Goal: Check status: Check status

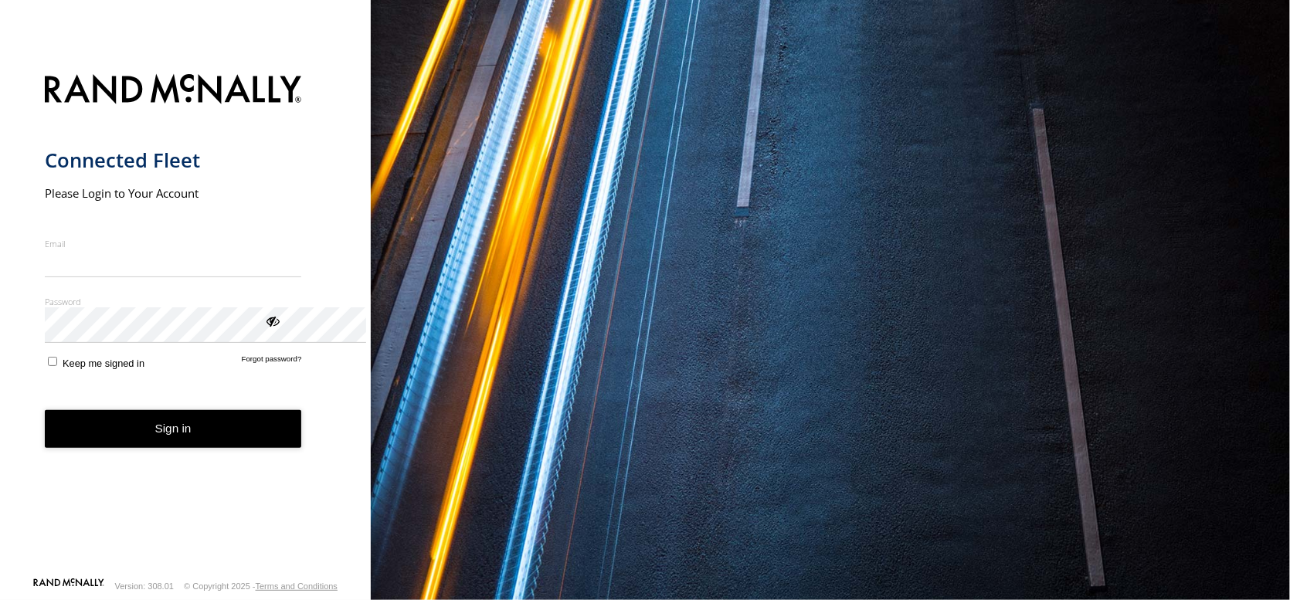
type input "**********"
click at [229, 448] on button "Sign in" at bounding box center [173, 429] width 257 height 38
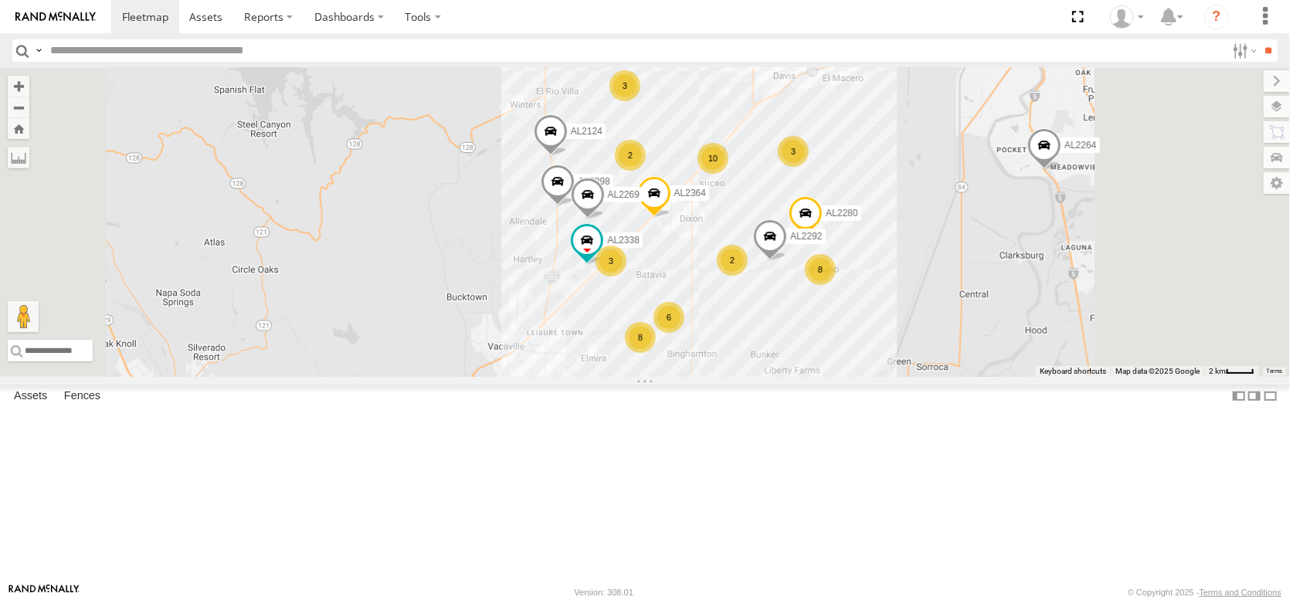
drag, startPoint x: 566, startPoint y: 418, endPoint x: 522, endPoint y: 240, distance: 184.0
click at [535, 257] on div "FRONTLOADER JD344H AL2382 AL2367 AL2264 AL2348 AL2278 AL2365 PT2400 AL2341 AL23…" at bounding box center [645, 222] width 1290 height 309
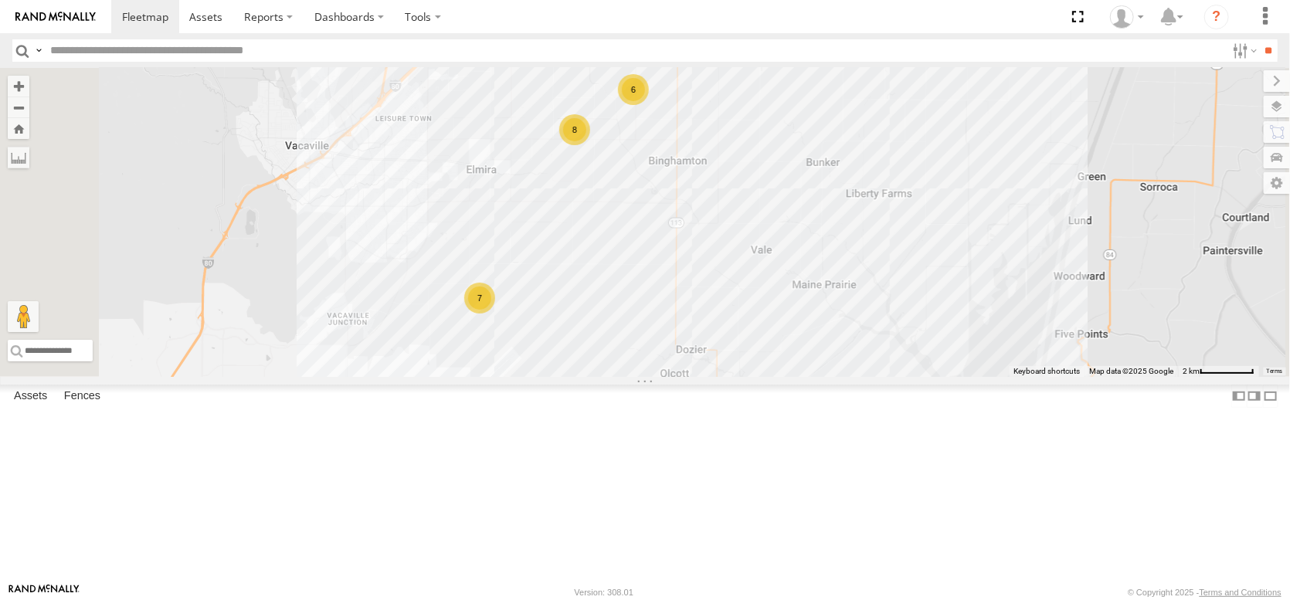
drag, startPoint x: 802, startPoint y: 336, endPoint x: 807, endPoint y: 440, distance: 103.6
click at [807, 377] on div "FRONTLOADER JD344H AL2382 AL2367 AL2264 AL2348 AL2278 AL2365 PT2400 AL2341 AL23…" at bounding box center [645, 222] width 1290 height 309
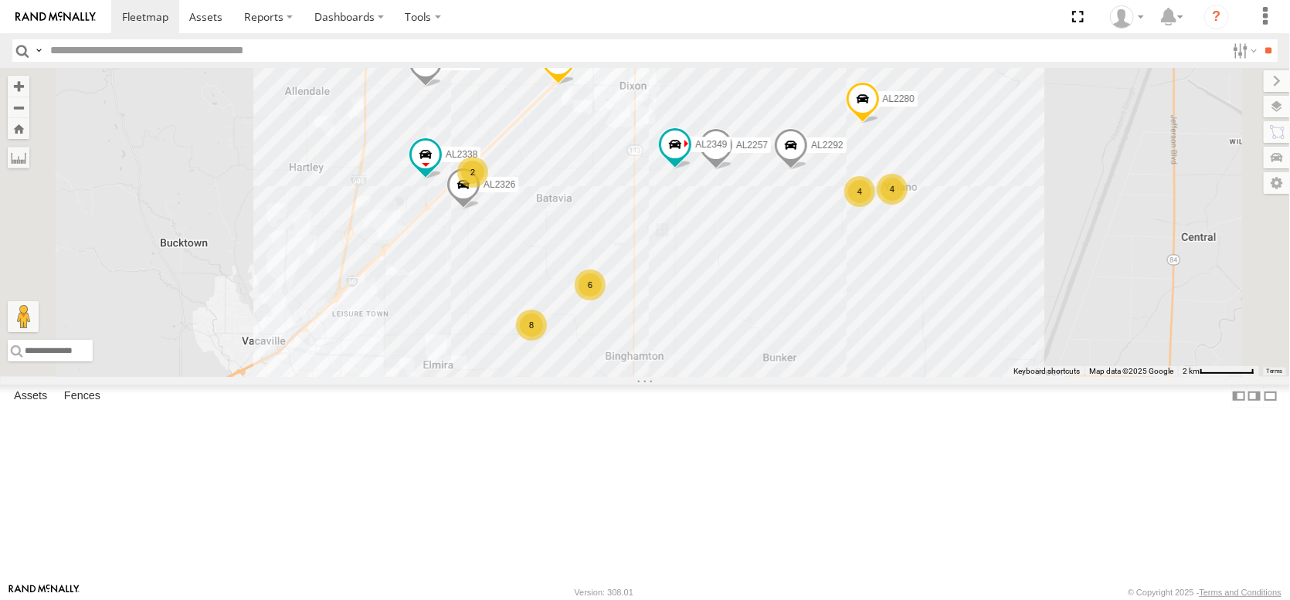
drag, startPoint x: 960, startPoint y: 308, endPoint x: 904, endPoint y: 488, distance: 188.7
click at [910, 377] on div "FRONTLOADER JD344H AL2382 AL2367 AL2264 AL2348 AL2278 AL2365 PT2400 AL2341 AL23…" at bounding box center [645, 222] width 1290 height 309
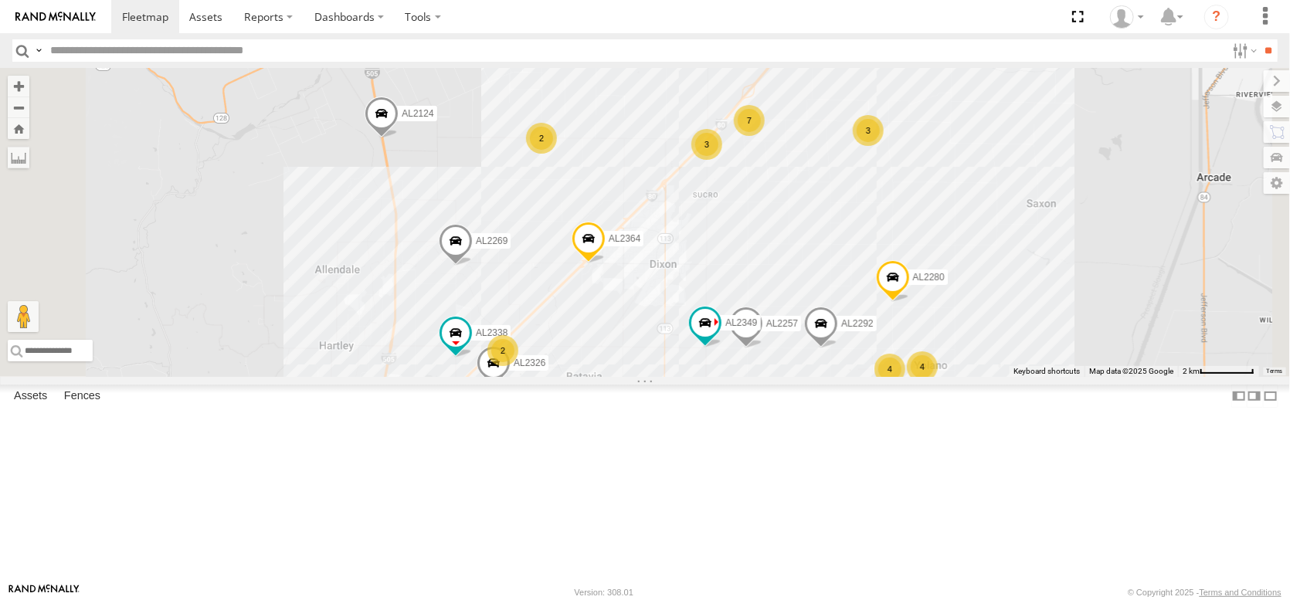
drag, startPoint x: 906, startPoint y: 226, endPoint x: 943, endPoint y: 365, distance: 144.0
click at [943, 365] on div "FRONTLOADER JD344H AL2382 AL2367 AL2264 AL2348 AL2278 AL2365 PT2400 AL2341 AL23…" at bounding box center [645, 222] width 1290 height 309
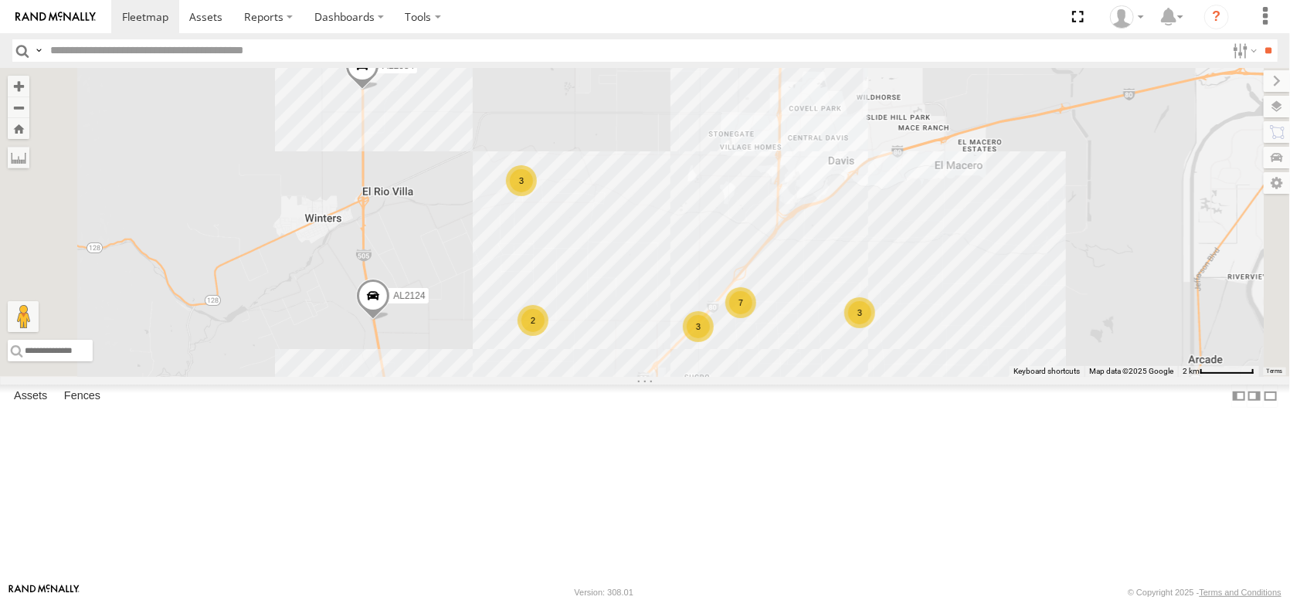
drag, startPoint x: 652, startPoint y: 180, endPoint x: 643, endPoint y: 358, distance: 178.0
click at [643, 358] on div "FRONTLOADER JD344H AL2382 AL2367 AL2264 AL2348 AL2278 AL2365 PT2400 AL2341 AL23…" at bounding box center [645, 222] width 1290 height 309
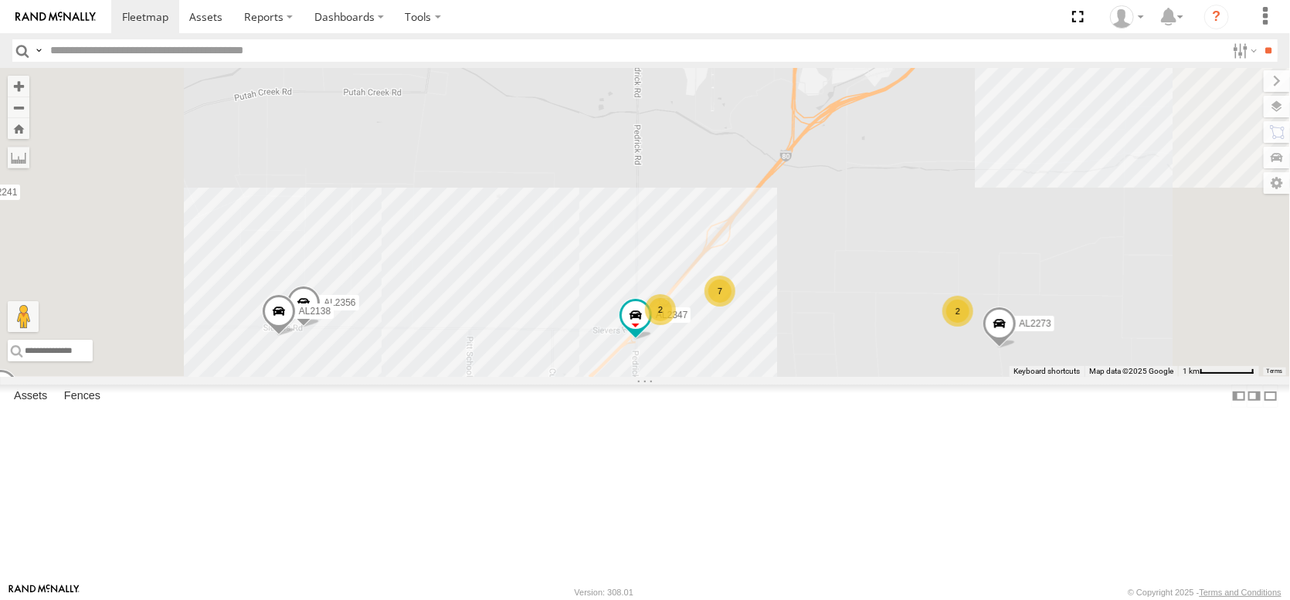
click at [736, 307] on div "7" at bounding box center [720, 291] width 31 height 31
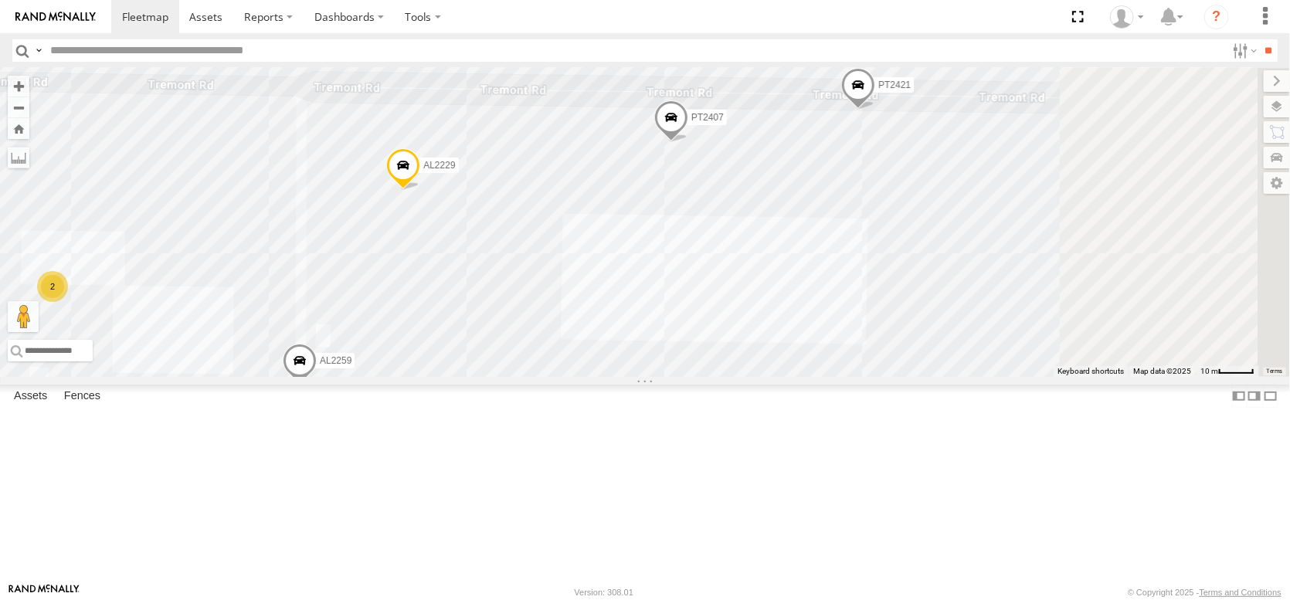
drag, startPoint x: 879, startPoint y: 254, endPoint x: 609, endPoint y: 363, distance: 290.9
click at [609, 363] on div "AL2265 AL2379 AL2241 AL2364 AL2269 AL2341 AL2384 AL2285 AL2347 AL2356 AL2138 AL…" at bounding box center [645, 222] width 1290 height 309
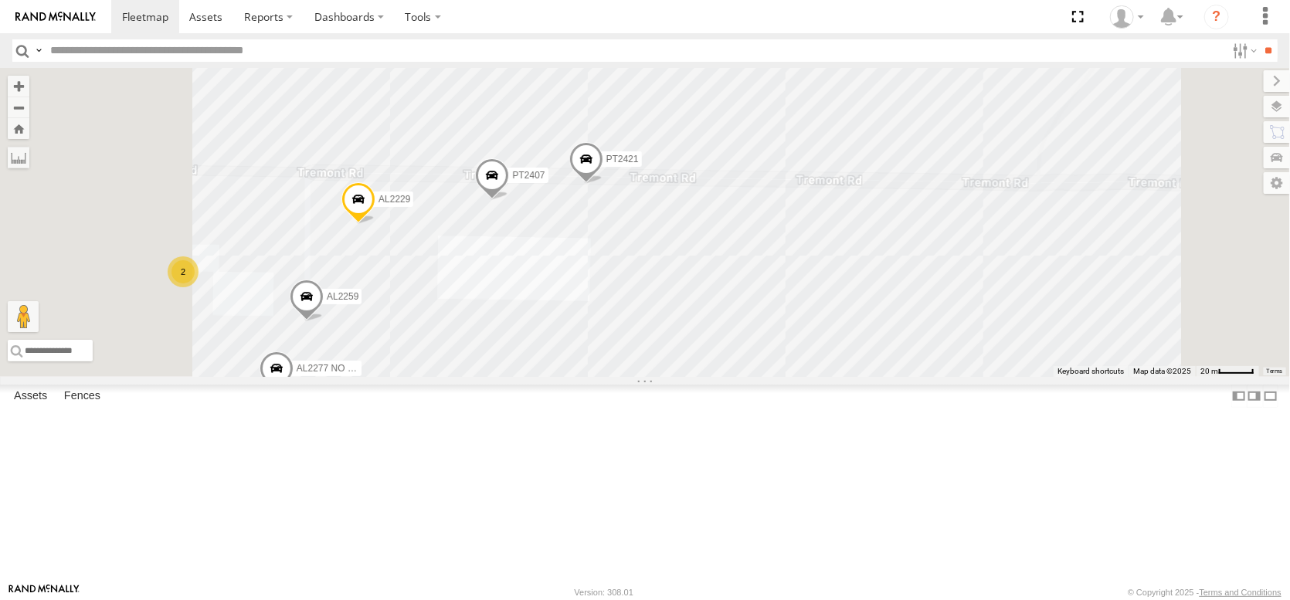
click at [532, 293] on div "AL2265 AL2379 AL2241 AL2364 AL2269 AL2341 AL2384 AL2285 AL2347 AL2356 AL2138 AL…" at bounding box center [645, 222] width 1290 height 309
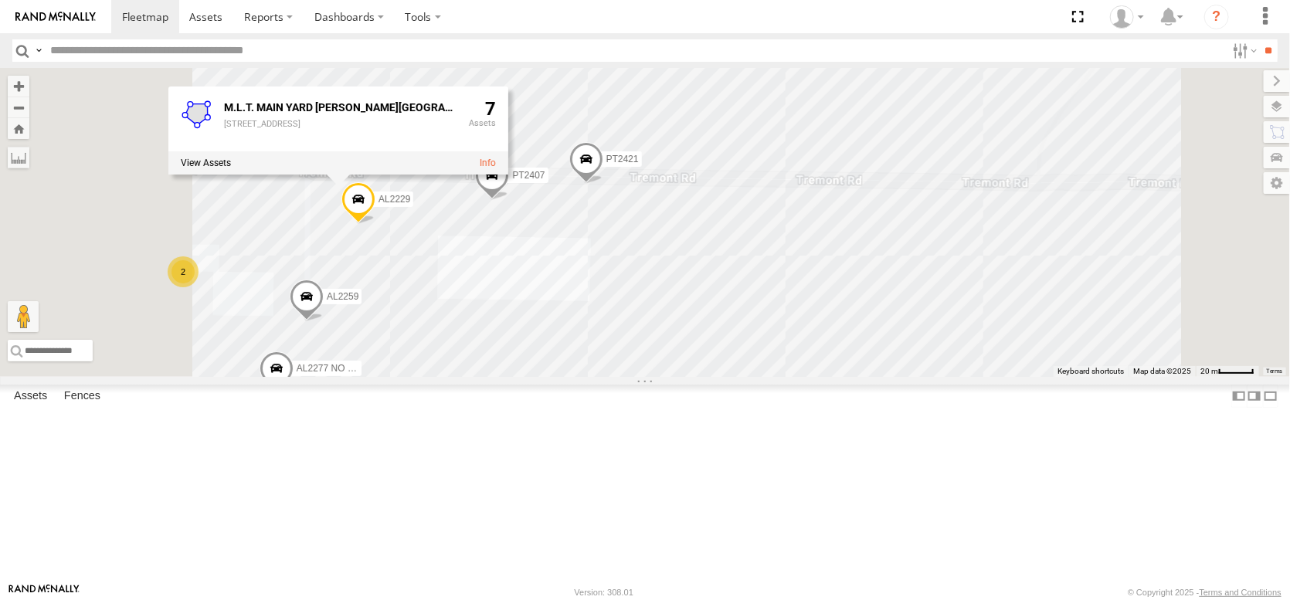
click at [376, 224] on span at bounding box center [359, 203] width 34 height 42
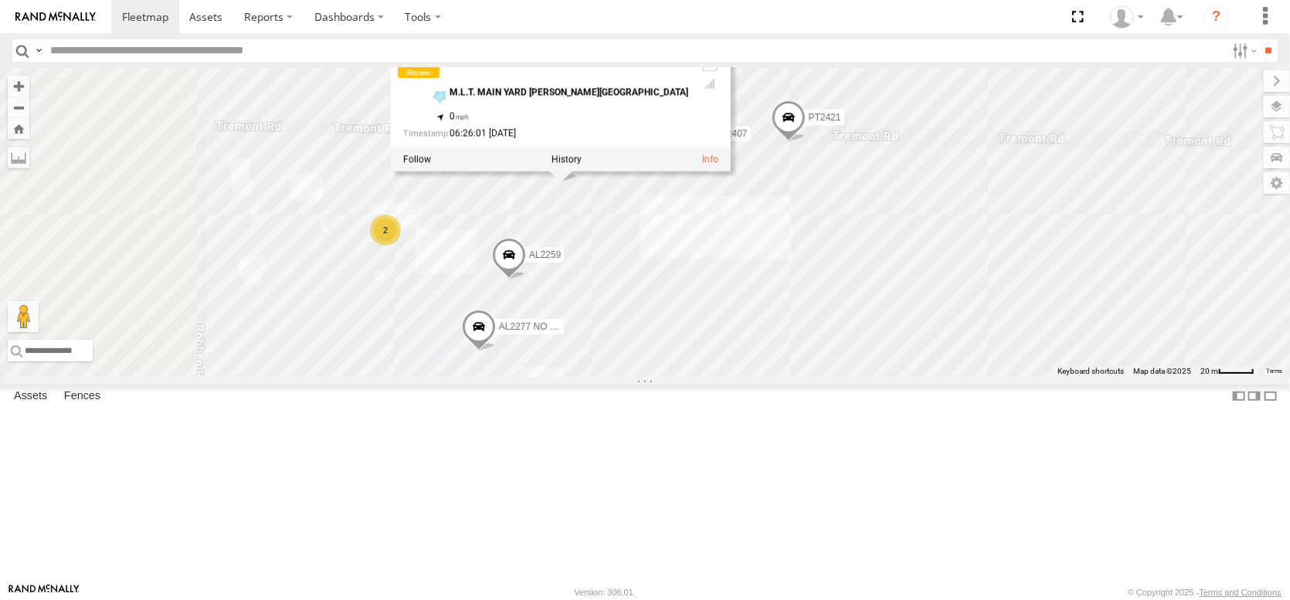
drag, startPoint x: 533, startPoint y: 374, endPoint x: 738, endPoint y: 332, distance: 209.0
click at [738, 332] on div "AL2265 AL2379 AL2241 AL2364 AL2269 AL2341 AL2384 AL2285 AL2347 AL2356 AL2138 AL…" at bounding box center [645, 222] width 1290 height 309
click at [762, 110] on div "AL2265 AL2379 AL2241 AL2364 AL2269 AL2341 AL2384 AL2285 AL2347 AL2356 AL2138 AL…" at bounding box center [645, 222] width 1290 height 309
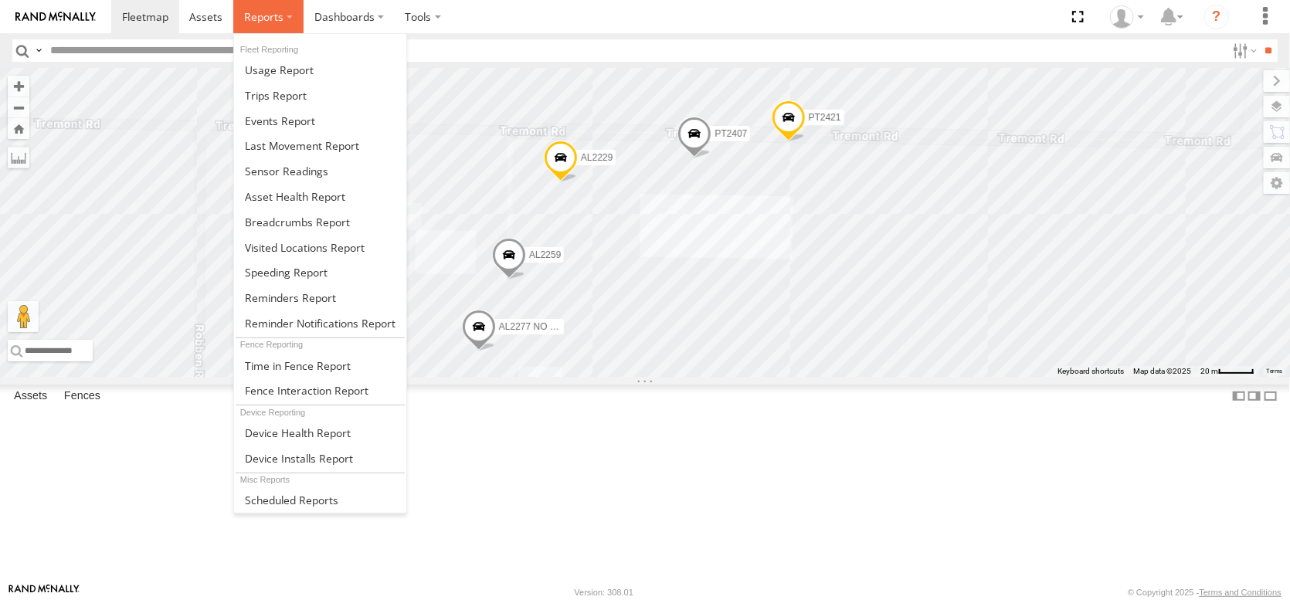
click at [284, 19] on span at bounding box center [263, 16] width 39 height 15
click at [345, 204] on span at bounding box center [295, 196] width 100 height 15
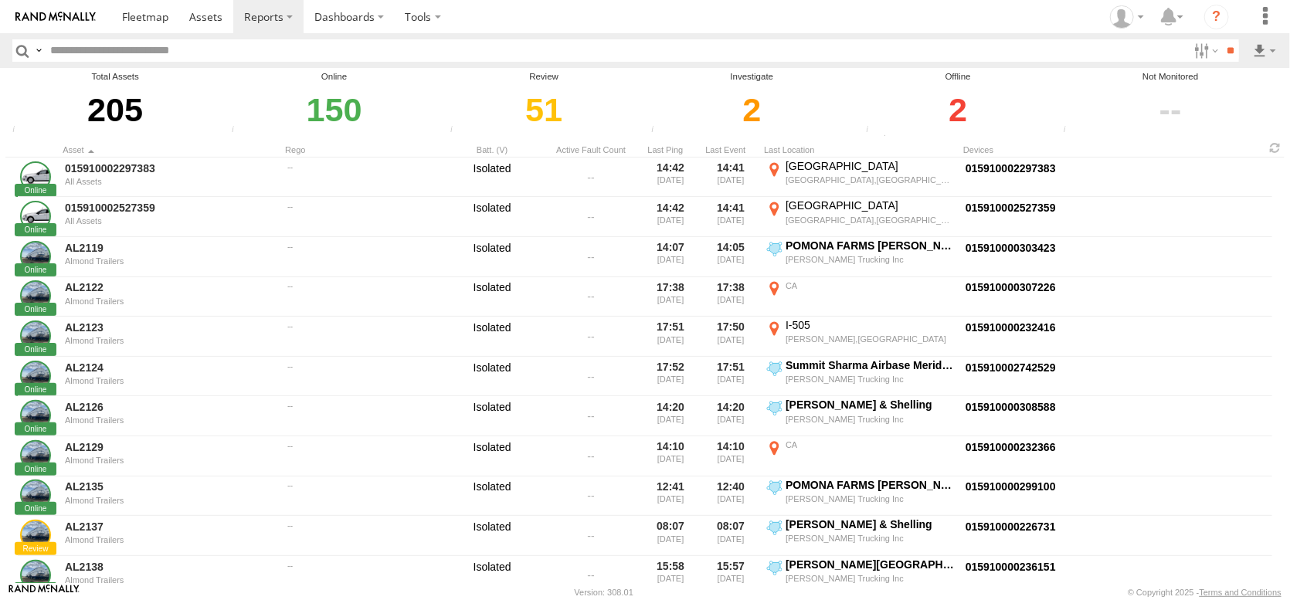
click at [970, 122] on div "2" at bounding box center [958, 109] width 193 height 53
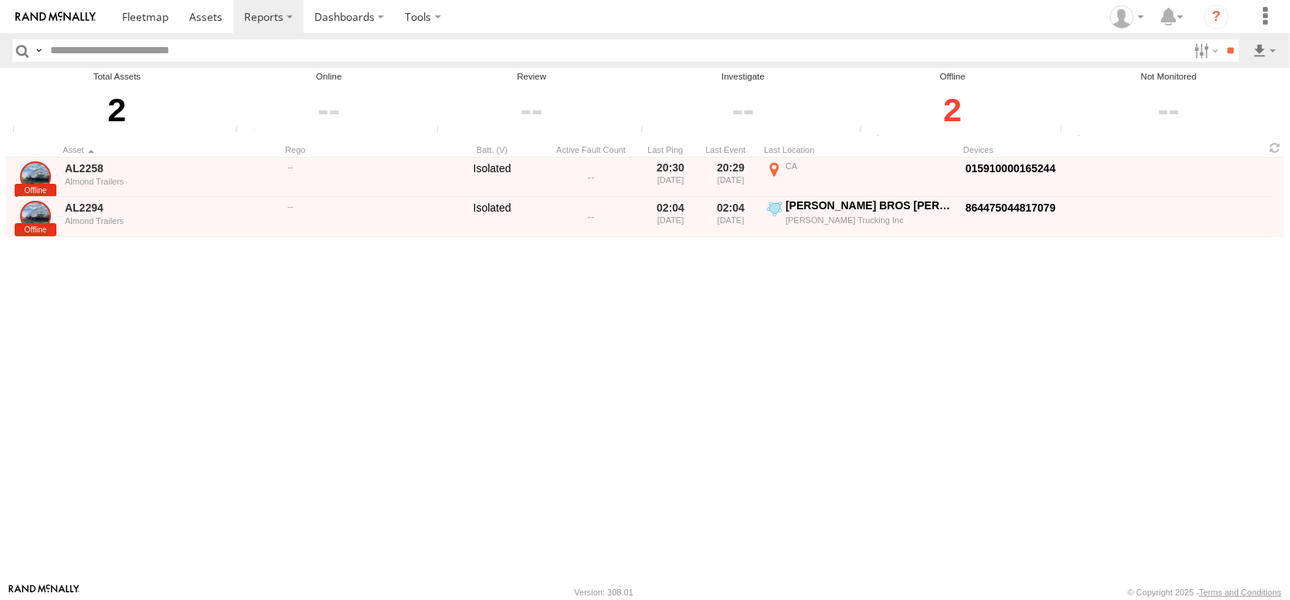
click at [0, 0] on span "Offline" at bounding box center [0, 0] width 0 height 0
click at [1222, 61] on input "**" at bounding box center [1231, 50] width 18 height 22
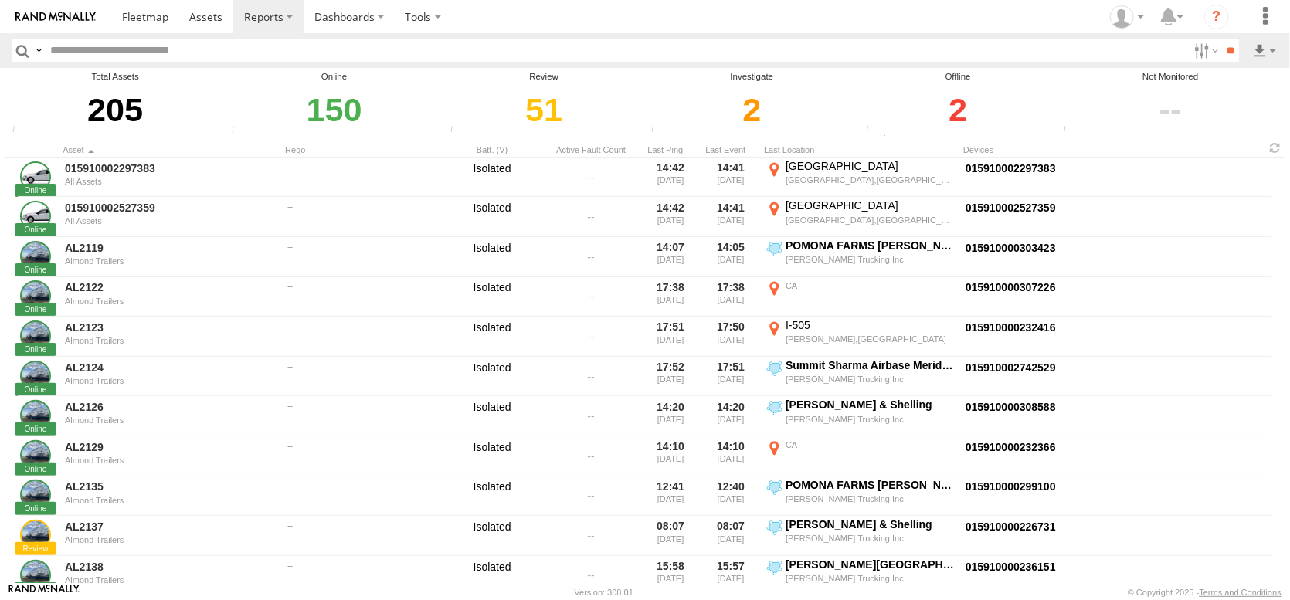
click at [757, 137] on div "2" at bounding box center [752, 109] width 210 height 53
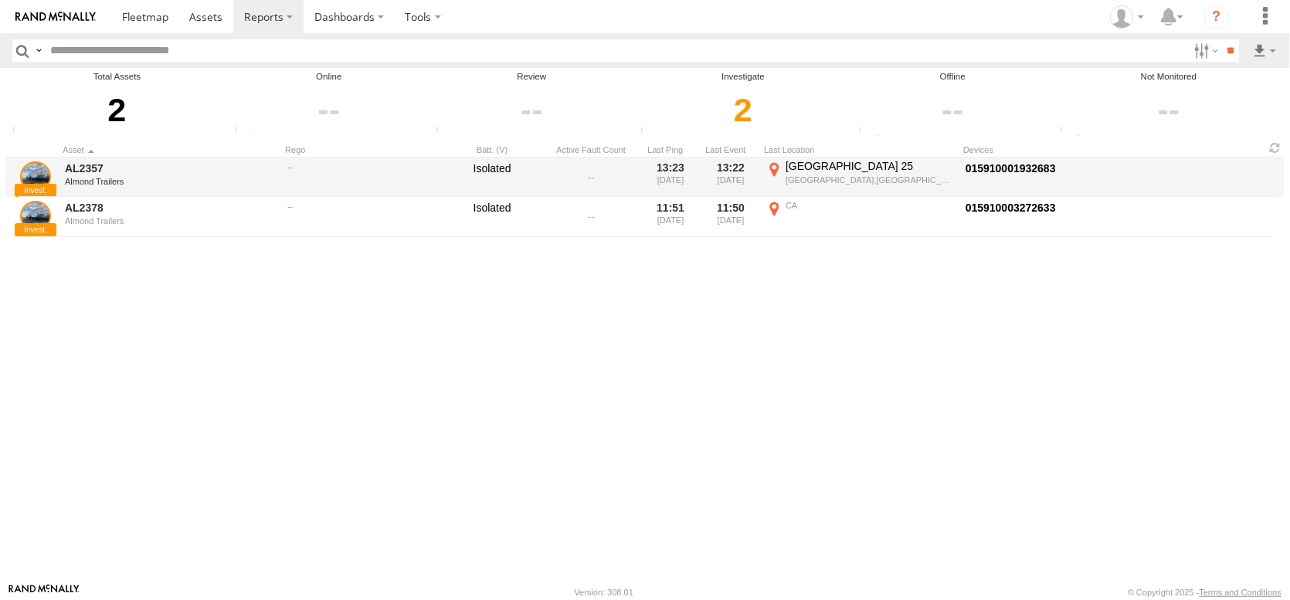
click at [208, 186] on div "Almond Trailers" at bounding box center [171, 181] width 212 height 9
click at [92, 175] on link "AL2357" at bounding box center [171, 168] width 212 height 14
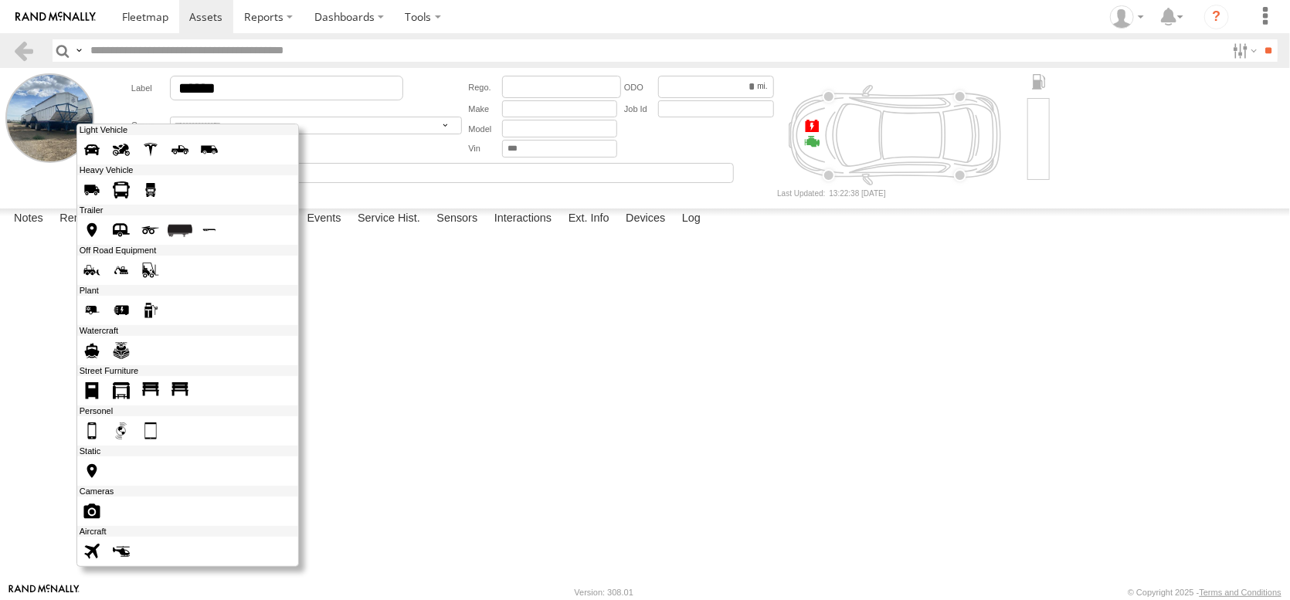
click at [121, 170] on div at bounding box center [187, 346] width 223 height 444
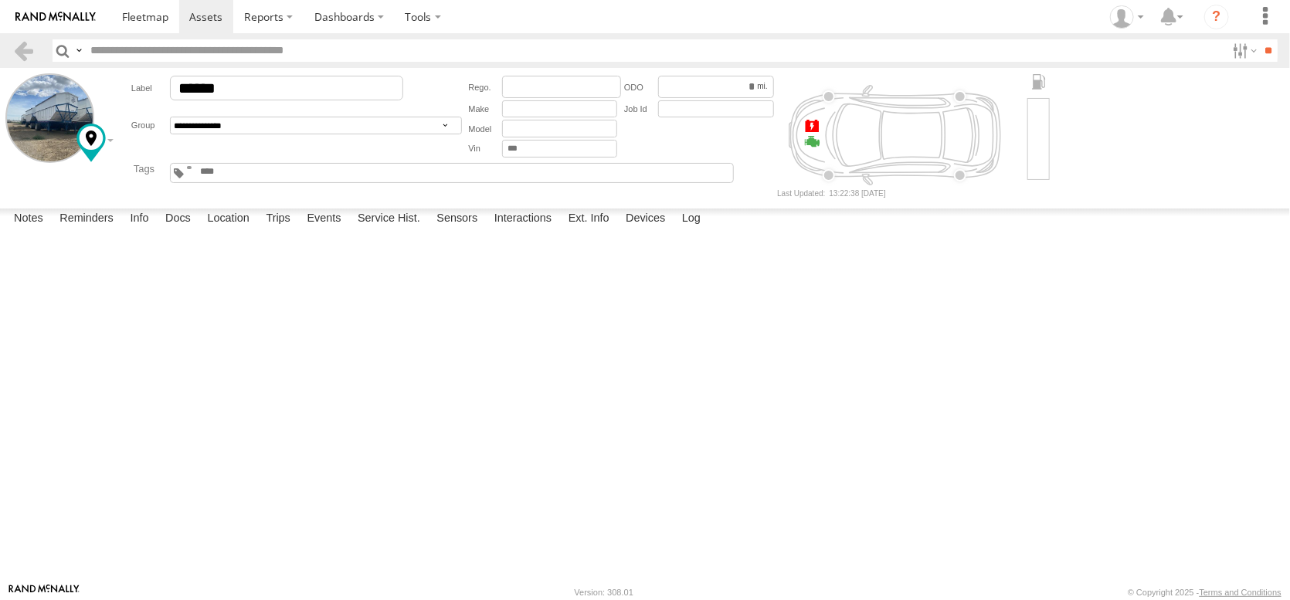
click at [0, 0] on span at bounding box center [0, 0] width 0 height 0
click at [560, 230] on label "Interactions" at bounding box center [523, 220] width 73 height 22
click at [485, 230] on label "Sensors" at bounding box center [457, 220] width 56 height 22
click at [257, 230] on label "Location" at bounding box center [228, 220] width 58 height 22
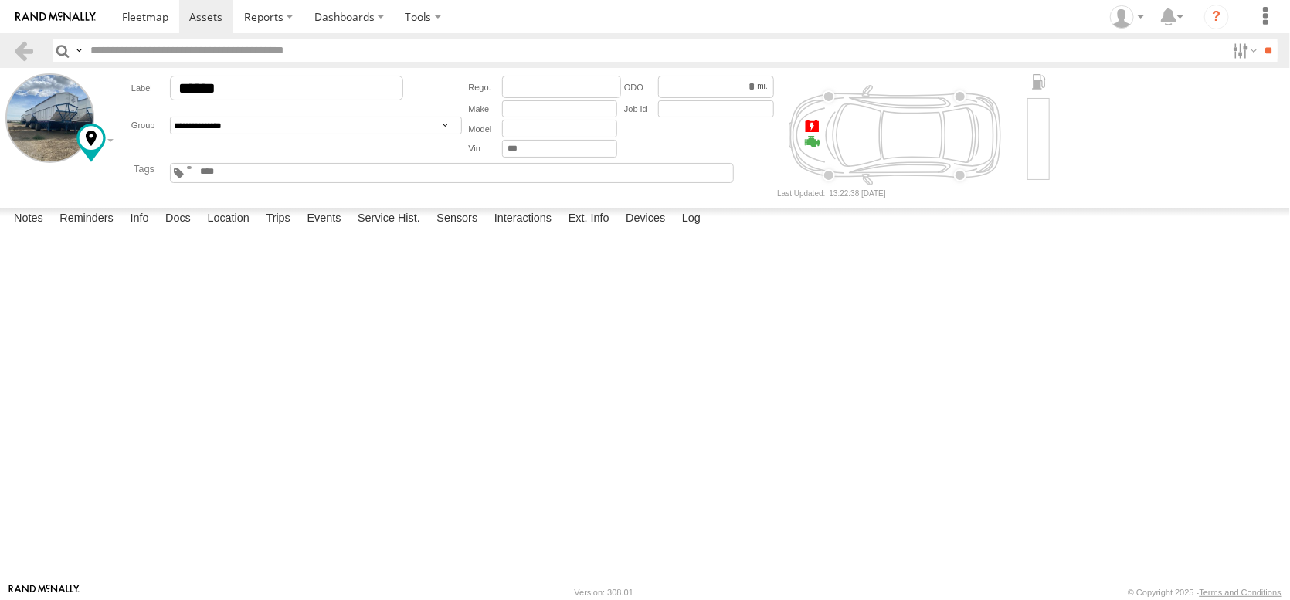
click at [0, 0] on span at bounding box center [0, 0] width 0 height 0
click at [0, 0] on div "AL2357 AL2357 Almond Trailers County Road 25 Orland 39.69696 , -122.2019 West 4…" at bounding box center [0, 0] width 0 height 0
click at [29, 48] on link at bounding box center [23, 50] width 22 height 22
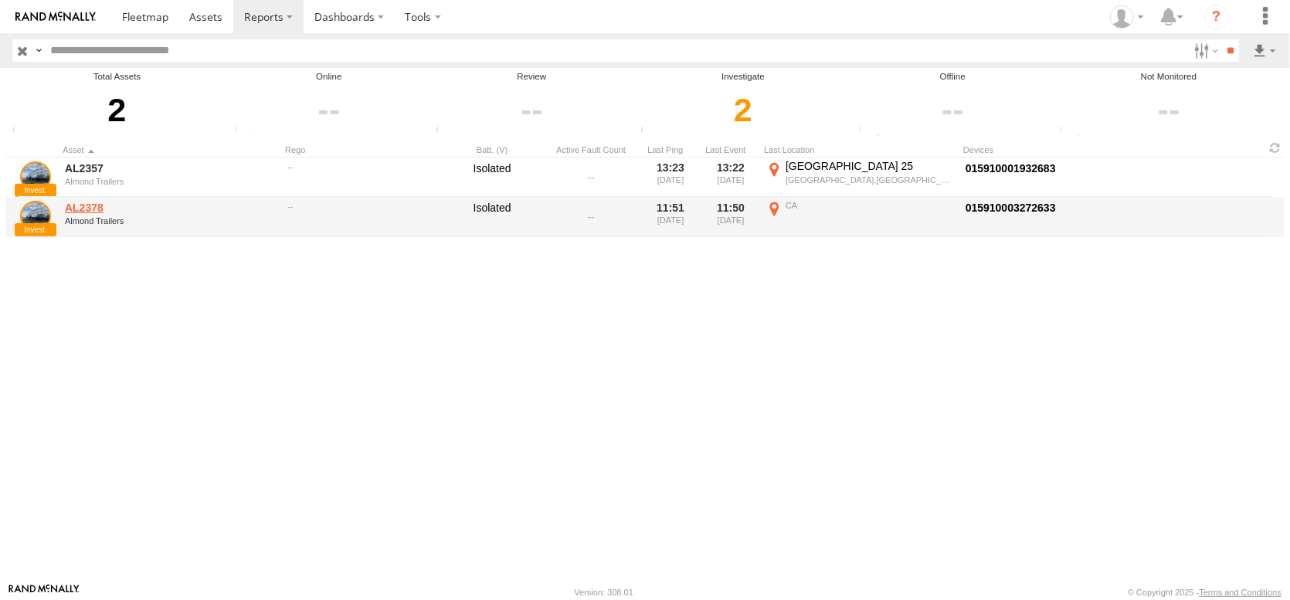
click at [91, 215] on link "AL2378" at bounding box center [171, 208] width 212 height 14
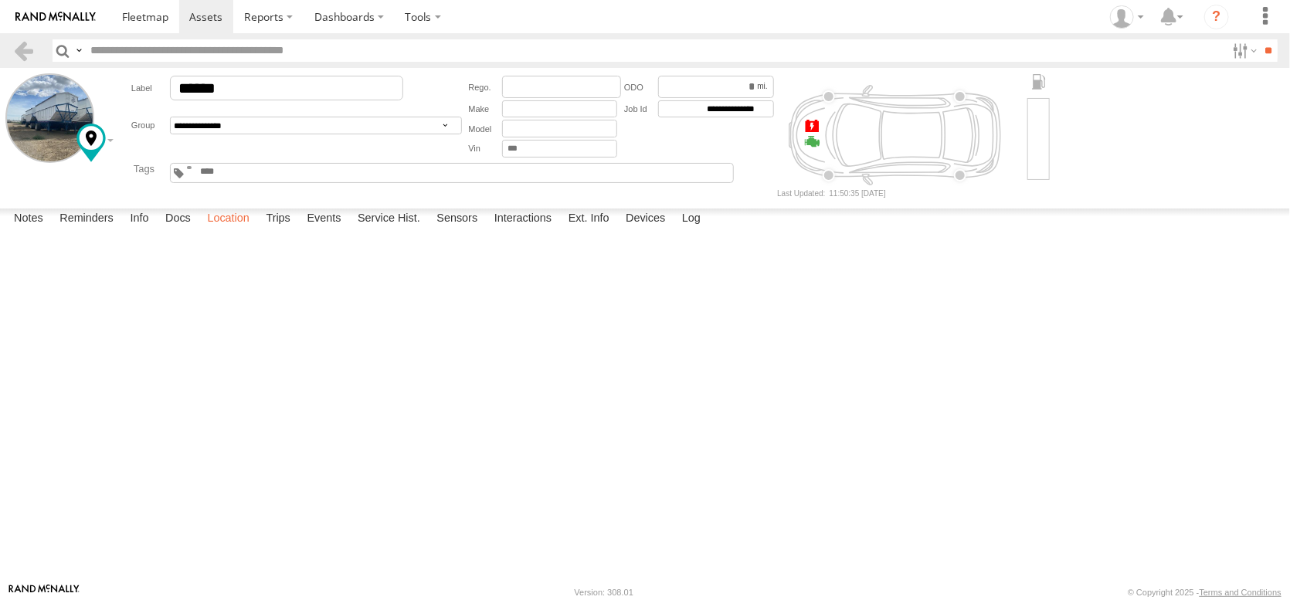
click at [257, 230] on label "Location" at bounding box center [228, 220] width 58 height 22
click at [395, 18] on label "Dashboards" at bounding box center [349, 16] width 91 height 33
click at [393, 54] on span at bounding box center [353, 46] width 77 height 15
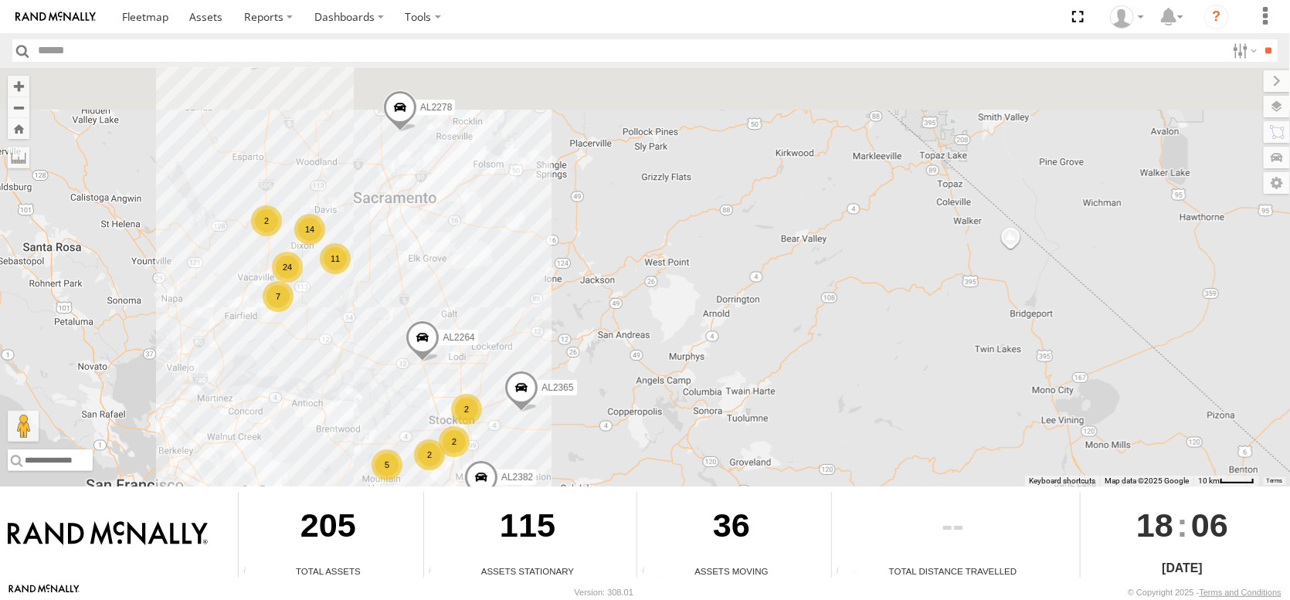
drag, startPoint x: 328, startPoint y: 195, endPoint x: 355, endPoint y: 327, distance: 134.1
click at [355, 327] on div "FRONTLOADER JD344H AL2382 AL2367 AL2264 AL2311 AL2278 AL2330 AL2365 24 7 5 2 14…" at bounding box center [645, 277] width 1290 height 419
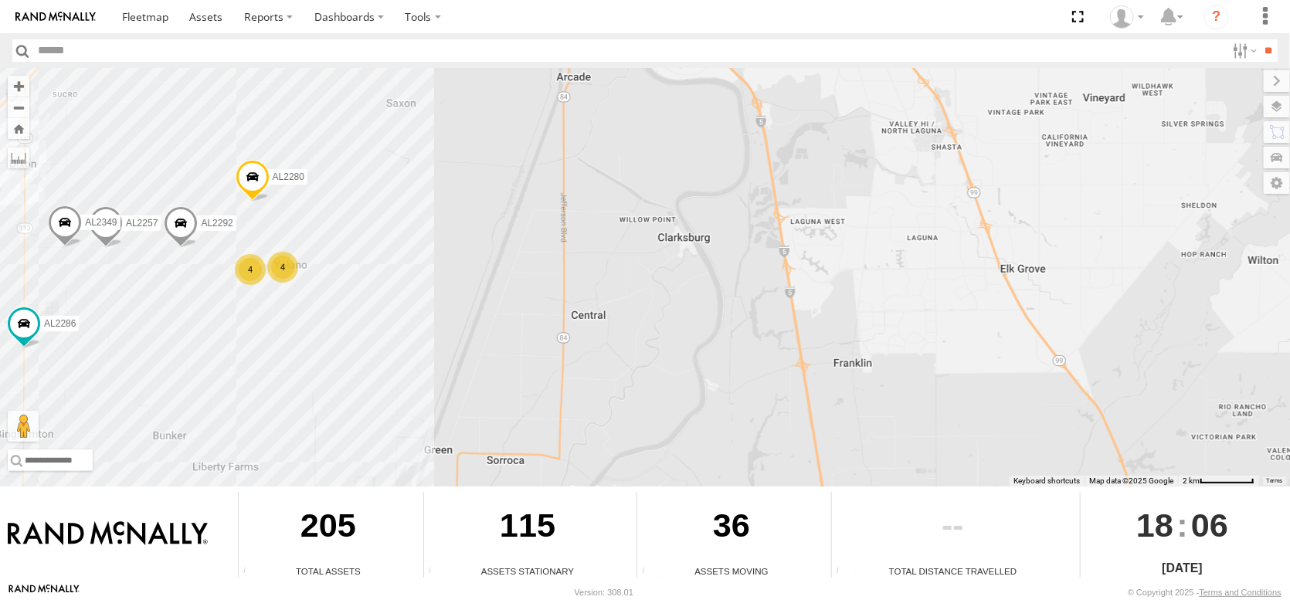
click at [257, 181] on span at bounding box center [253, 182] width 34 height 42
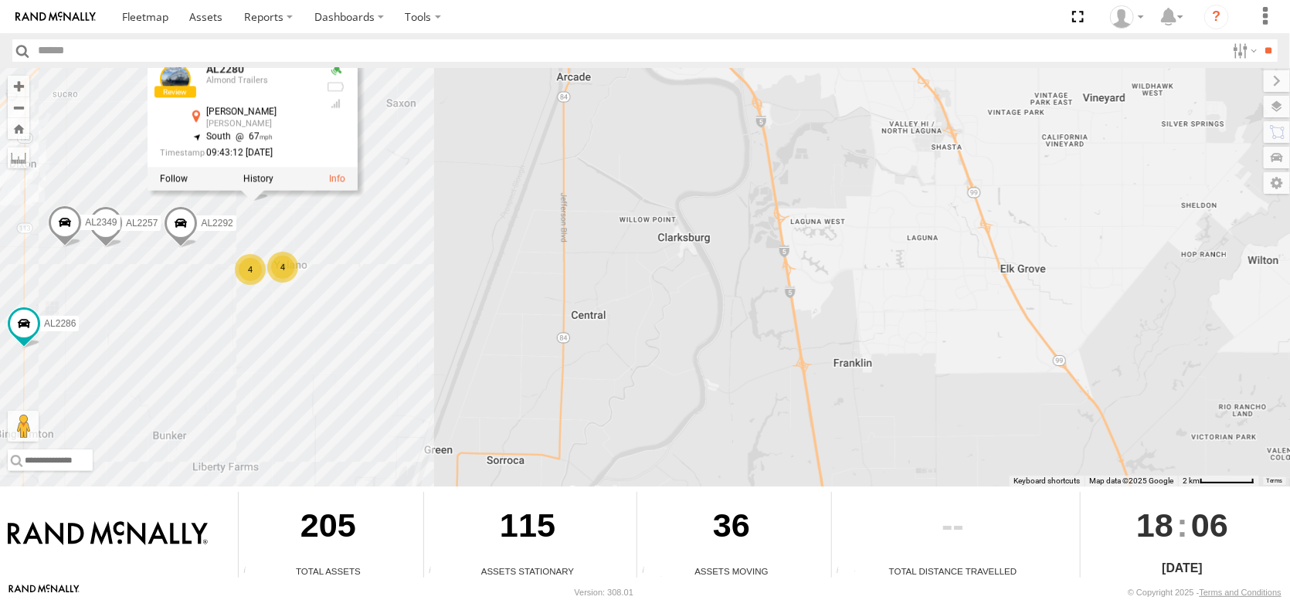
click at [440, 214] on div "FRONTLOADER JD344H AL2382 AL2367 AL2264 AL2298 AL2311 AL2278 AL2330 AL2365 6 4 …" at bounding box center [645, 277] width 1290 height 419
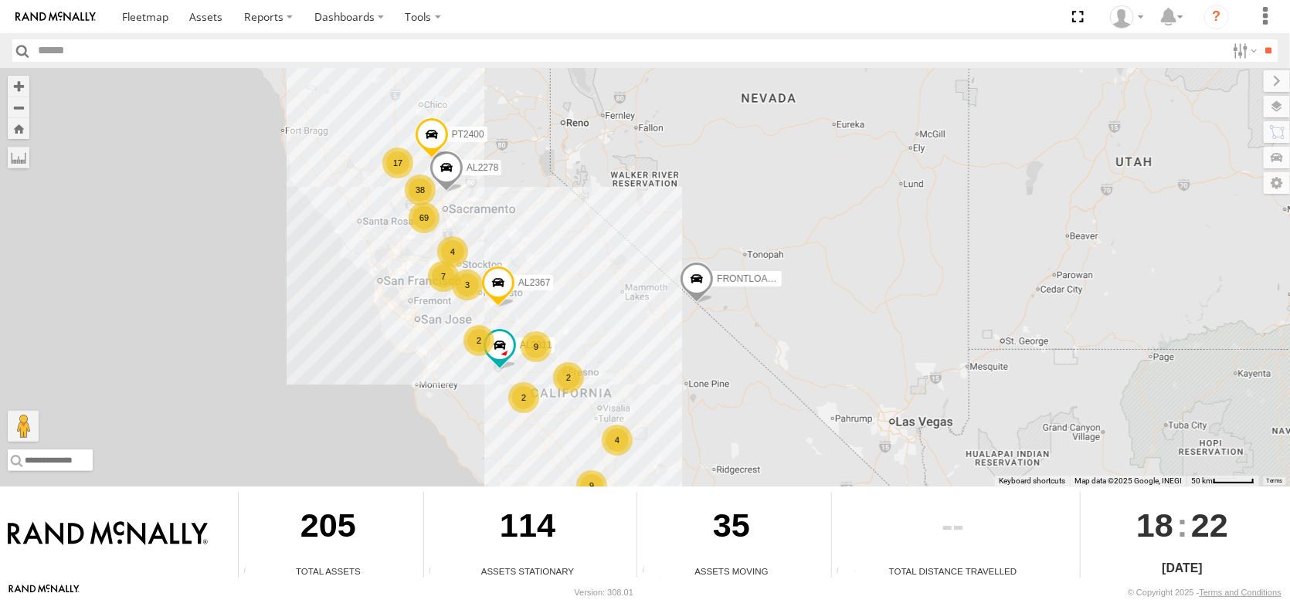
drag, startPoint x: 316, startPoint y: 200, endPoint x: 496, endPoint y: 318, distance: 215.4
click at [493, 316] on div "FRONTLOADER JD344H 17 3 69 7 12 4 9 AL2367 2 38 2 4 9 AL2311 AL2278 2 PT2400" at bounding box center [645, 277] width 1290 height 419
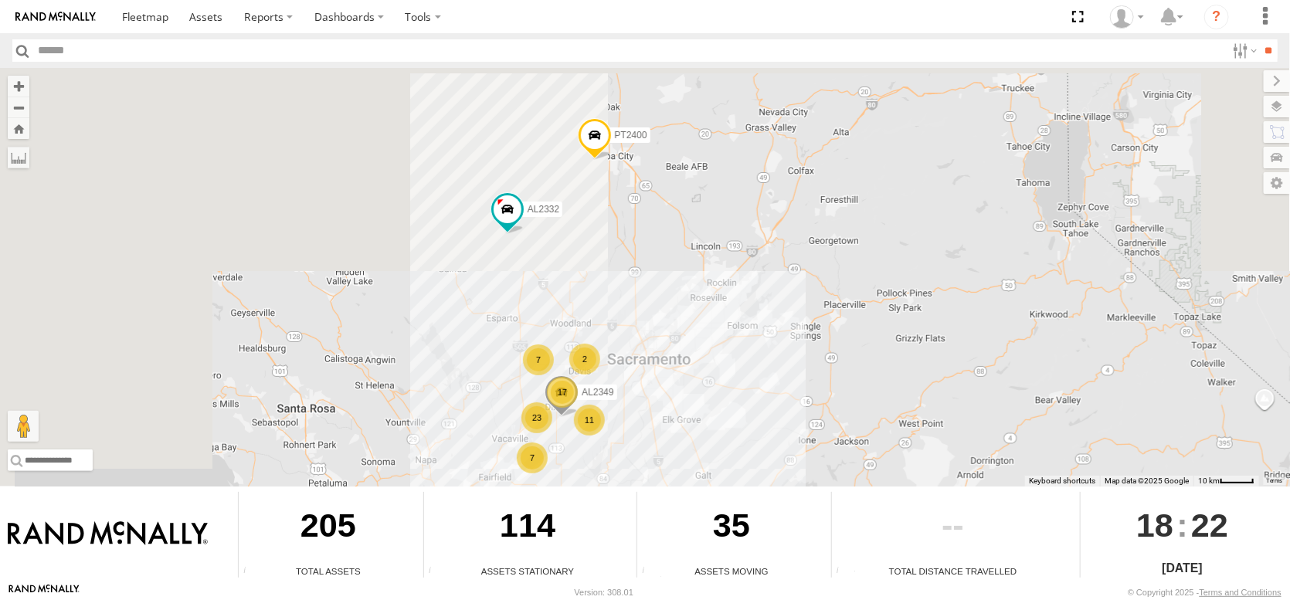
drag, startPoint x: 393, startPoint y: 231, endPoint x: 661, endPoint y: 559, distance: 422.9
click at [661, 559] on div "← Move left → Move right ↑ Move up ↓ Move down + Zoom in - Zoom out Home Jump l…" at bounding box center [645, 325] width 1290 height 515
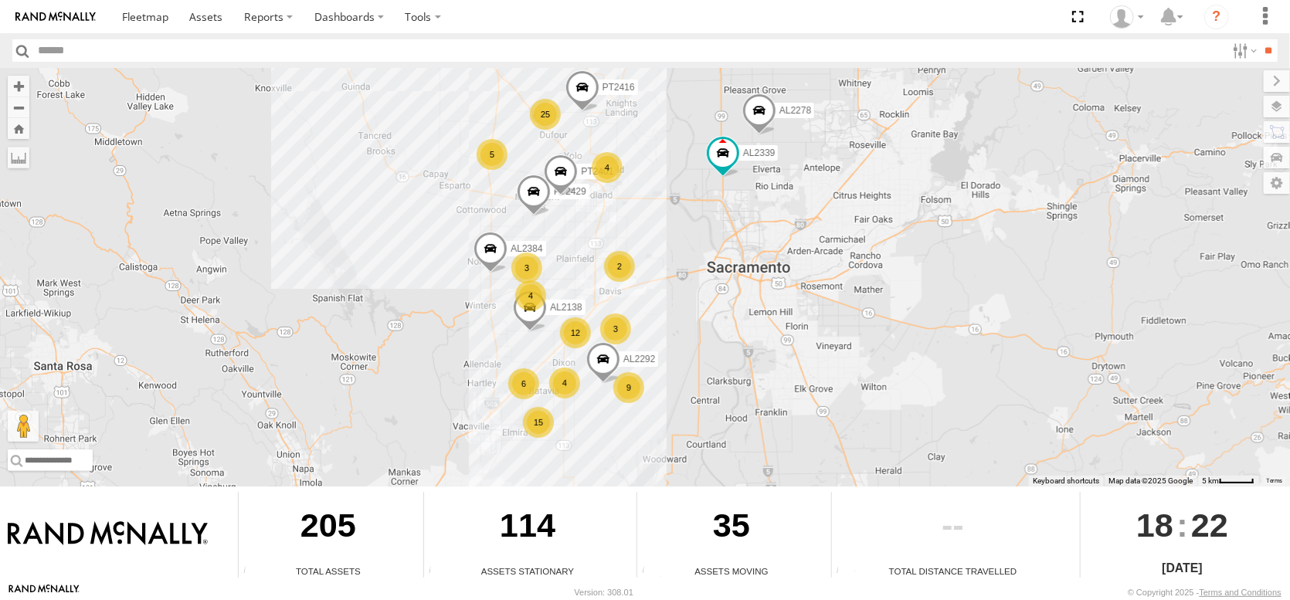
drag, startPoint x: 698, startPoint y: 386, endPoint x: 746, endPoint y: 293, distance: 104.7
click at [746, 294] on div "FRONTLOADER JD344H AL2367 AL2311 PT2400 AL2382 AL2262 AL2281 AL2332 AL2365 AL23…" at bounding box center [645, 277] width 1290 height 419
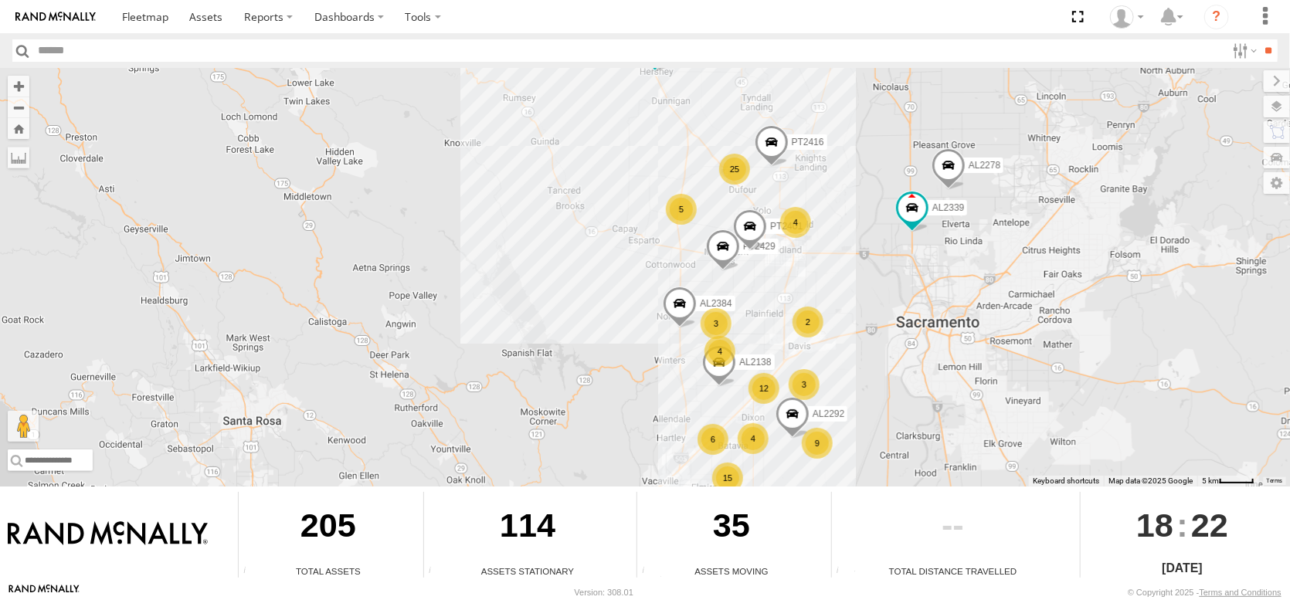
drag, startPoint x: 695, startPoint y: 312, endPoint x: 781, endPoint y: 517, distance: 222.0
click at [781, 517] on div "← Move left → Move right ↑ Move up ↓ Move down + Zoom in - Zoom out Home Jump l…" at bounding box center [645, 325] width 1290 height 515
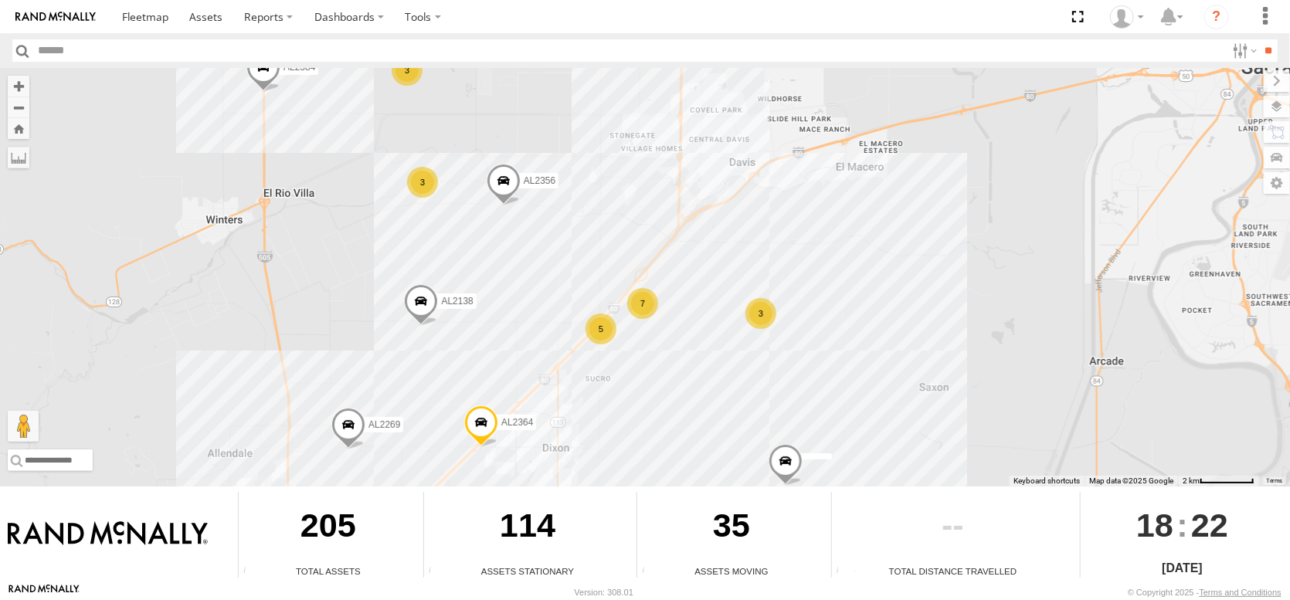
drag, startPoint x: 722, startPoint y: 334, endPoint x: 750, endPoint y: 262, distance: 76.8
click at [749, 264] on div "FRONTLOADER JD344H AL2367 AL2311 PT2400 AL2382 AL2262 AL2281 AL2332 AL2365 AL23…" at bounding box center [645, 277] width 1290 height 419
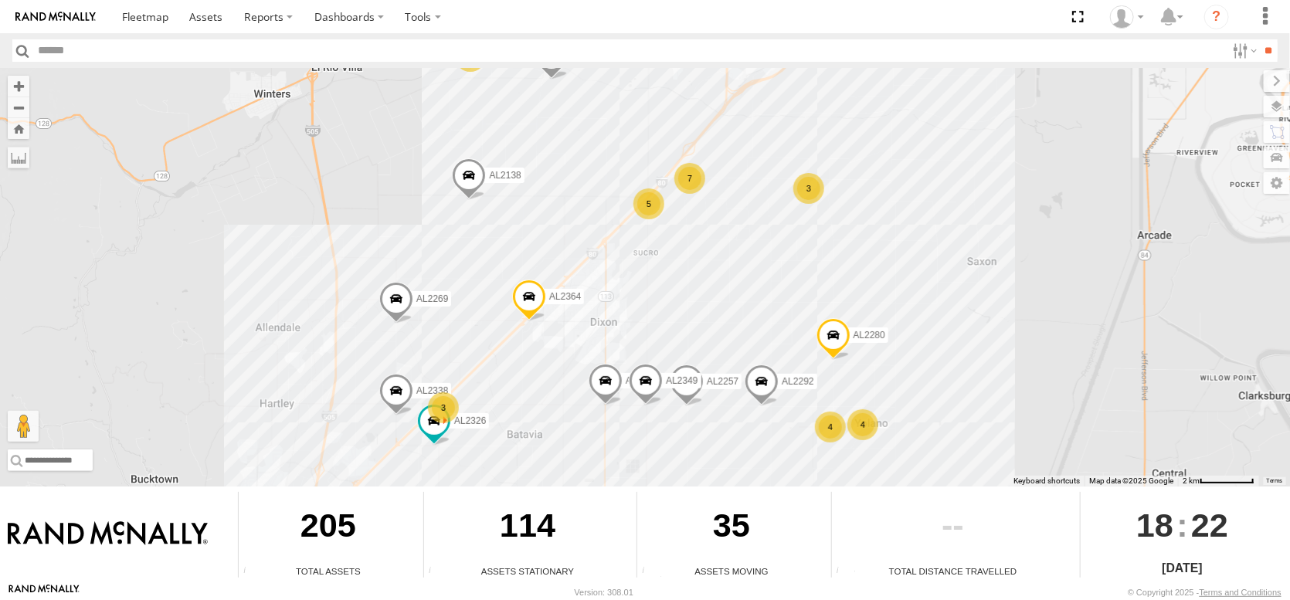
drag, startPoint x: 916, startPoint y: 308, endPoint x: 881, endPoint y: 251, distance: 67.3
click at [881, 251] on div "FRONTLOADER JD344H AL2367 AL2311 PT2400 AL2382 AL2262 AL2281 AL2332 AL2365 AL23…" at bounding box center [645, 277] width 1290 height 419
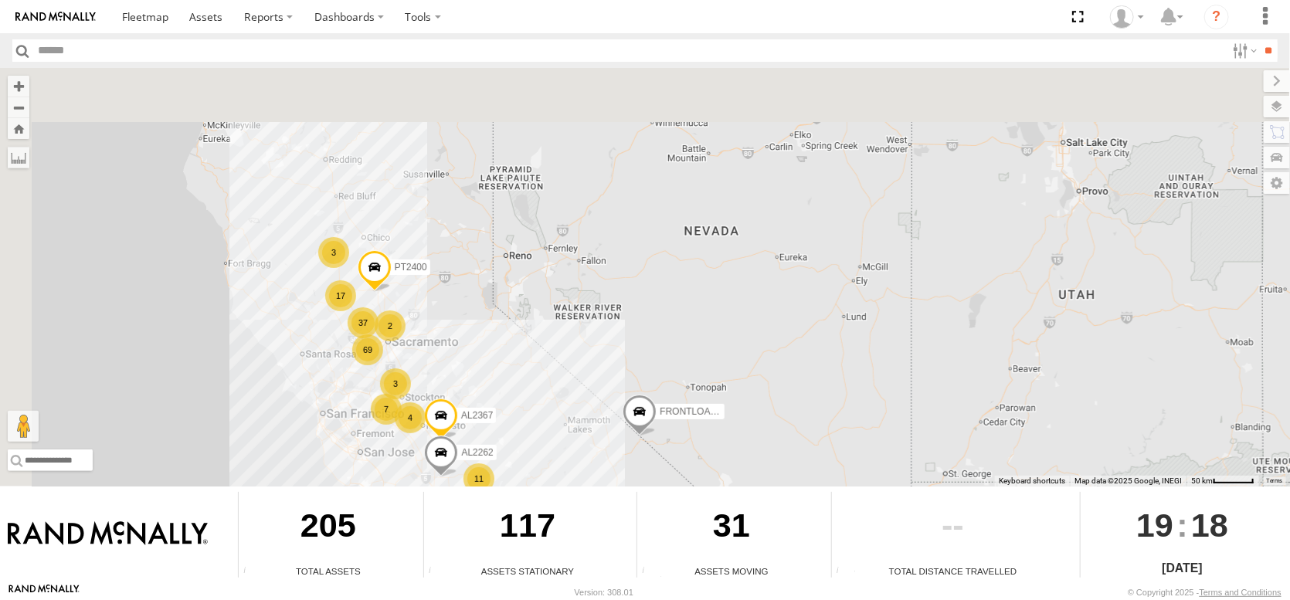
drag, startPoint x: 280, startPoint y: 212, endPoint x: 571, endPoint y: 474, distance: 391.2
click at [571, 474] on div "← Move left → Move right ↑ Move up ↓ Move down + Zoom in - Zoom out Home Jump l…" at bounding box center [645, 325] width 1290 height 515
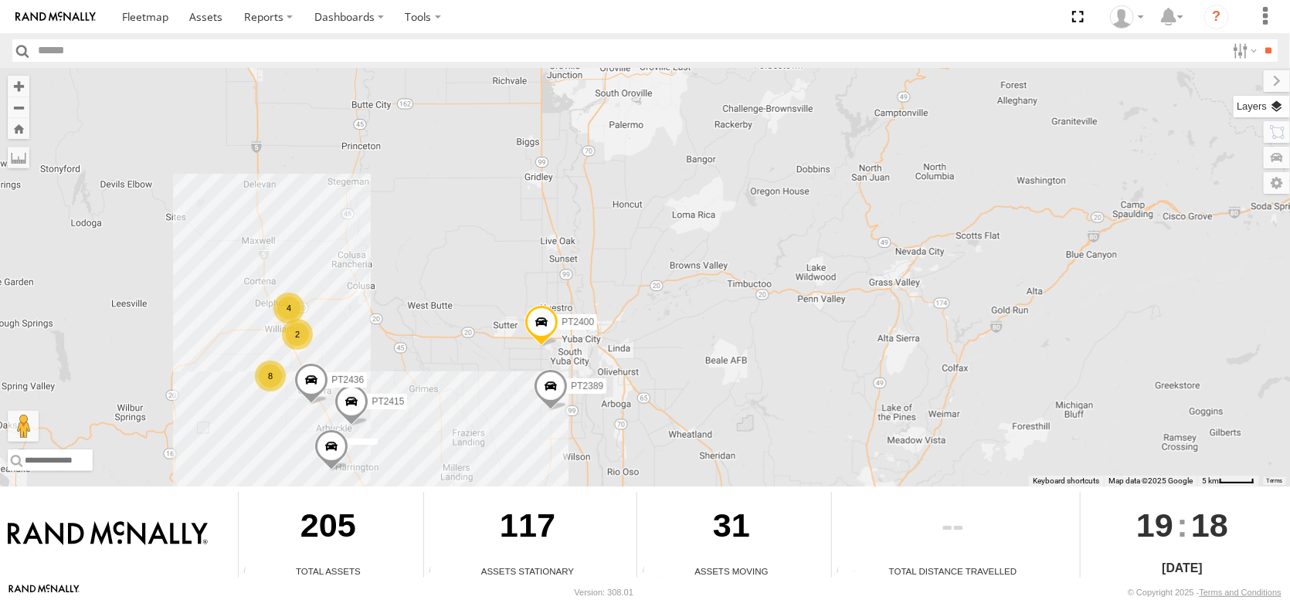
click at [1269, 117] on label at bounding box center [1262, 107] width 56 height 22
click at [0, 0] on span "Basemaps" at bounding box center [0, 0] width 0 height 0
click at [0, 0] on span "Satellite + Roadmap" at bounding box center [0, 0] width 0 height 0
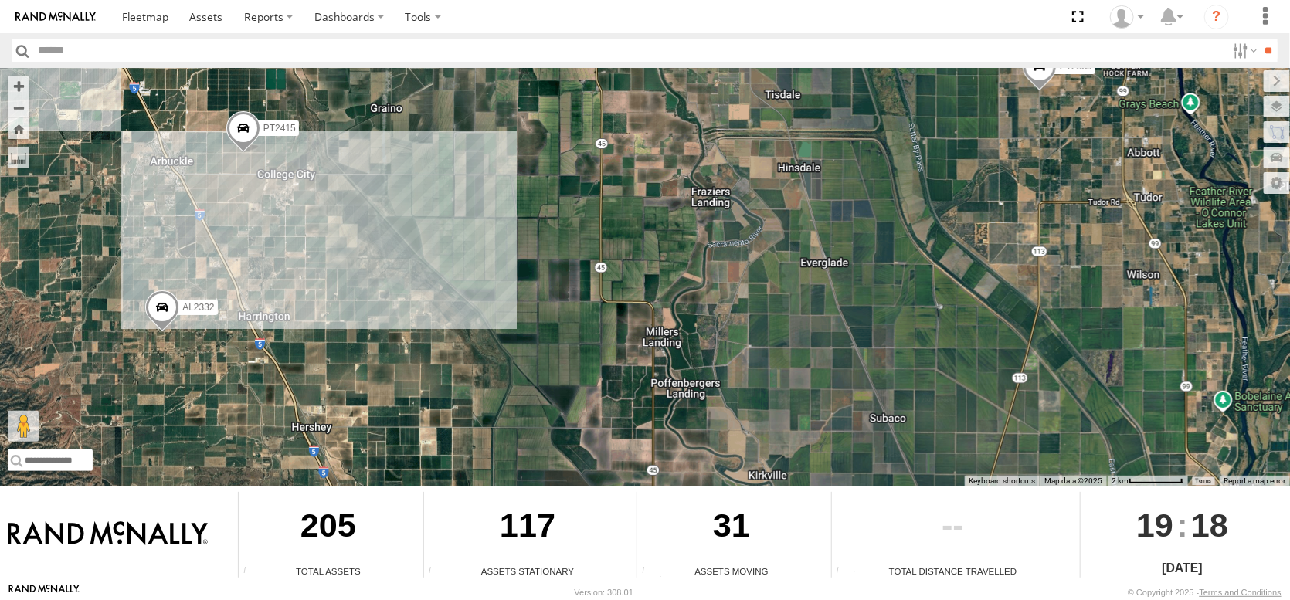
drag, startPoint x: 509, startPoint y: 389, endPoint x: 190, endPoint y: -93, distance: 578.9
click at [190, 0] on html at bounding box center [645, 300] width 1290 height 600
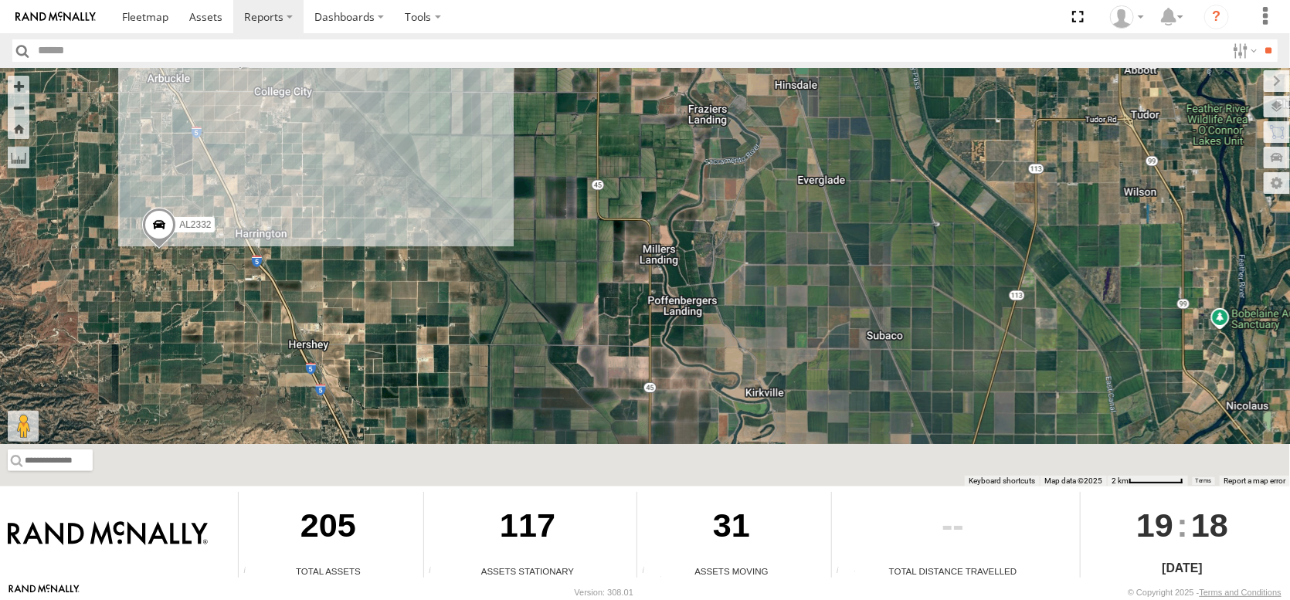
drag, startPoint x: 377, startPoint y: 226, endPoint x: 354, endPoint y: 0, distance: 226.8
click at [354, 0] on html at bounding box center [645, 300] width 1290 height 600
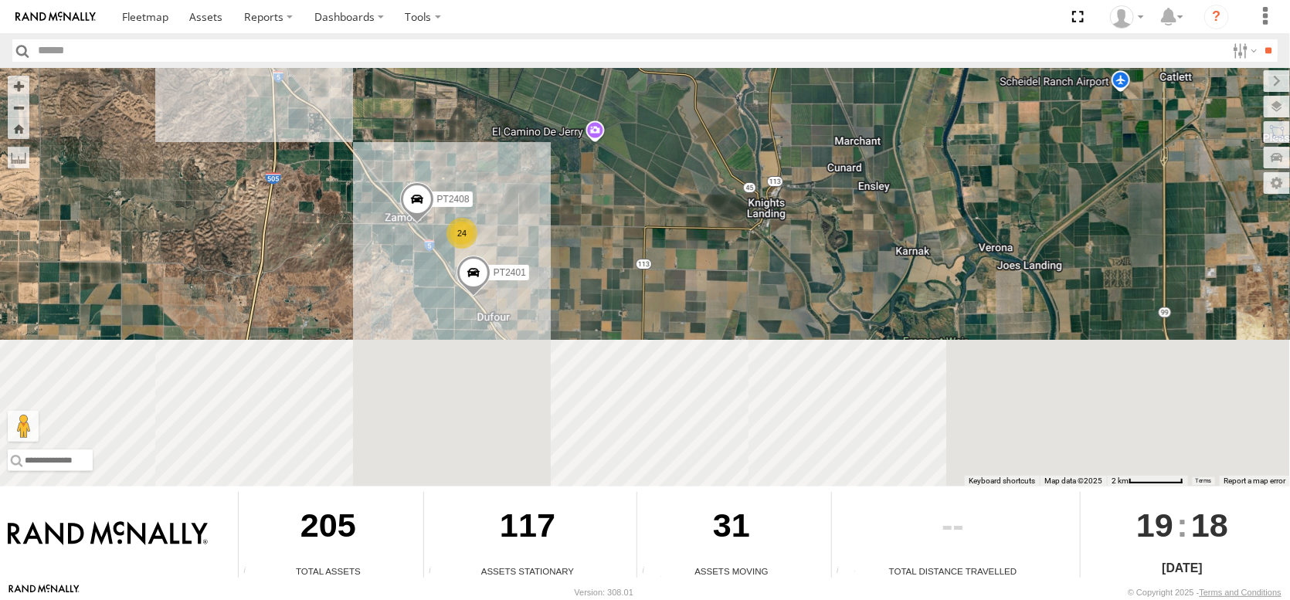
drag, startPoint x: 603, startPoint y: 369, endPoint x: 371, endPoint y: 97, distance: 358.0
click at [373, 97] on div "FRONTLOADER JD344H AL2367 AL2262 PT2400 AL2327 PT2415 AL2332 PT2389 PT2436 AL23…" at bounding box center [645, 277] width 1290 height 419
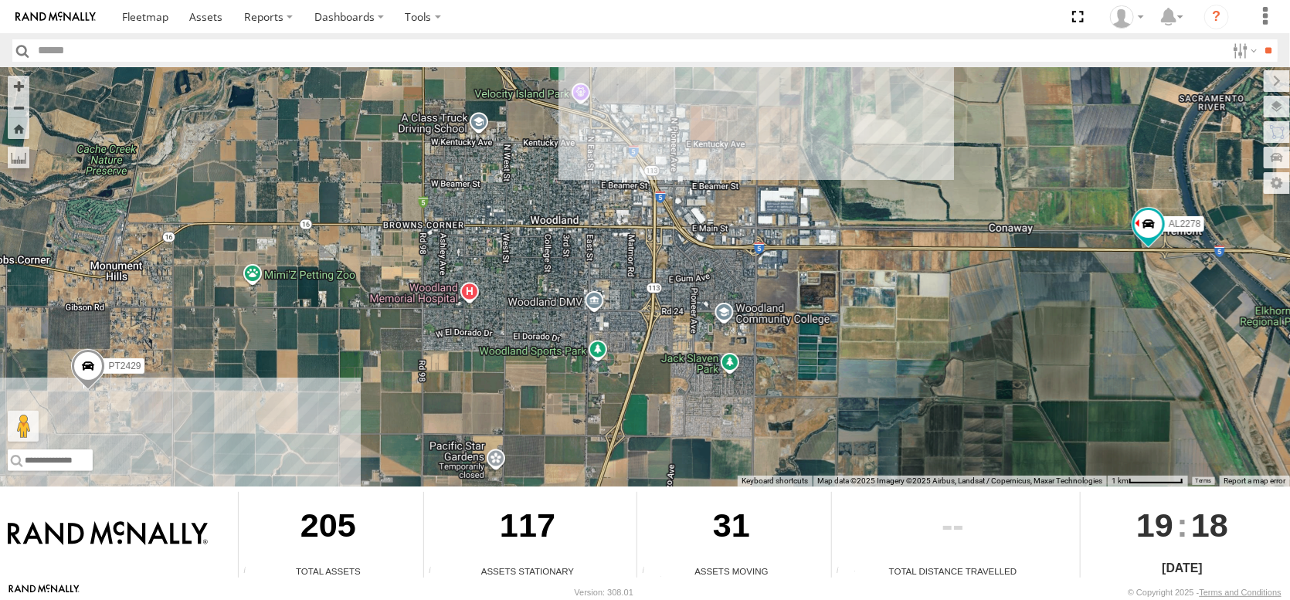
drag, startPoint x: 288, startPoint y: 291, endPoint x: 481, endPoint y: 195, distance: 215.6
click at [481, 195] on div "FRONTLOADER JD344H AL2367 AL2262 PT2400 AL2327 PT2415 AL2332 PT2389 PT2436 AL23…" at bounding box center [645, 277] width 1290 height 419
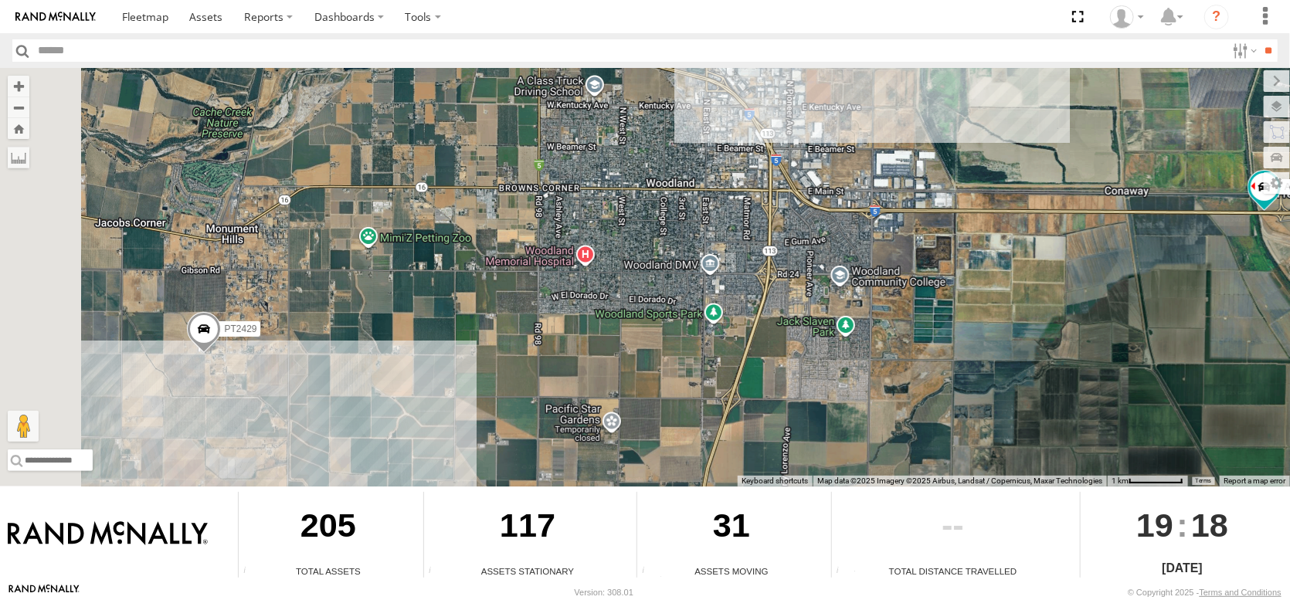
drag, startPoint x: 277, startPoint y: 362, endPoint x: 553, endPoint y: 273, distance: 290.8
click at [553, 273] on div "FRONTLOADER JD344H AL2367 AL2262 PT2400 AL2327 PT2415 AL2332 PT2389 PT2436 AL23…" at bounding box center [645, 277] width 1290 height 419
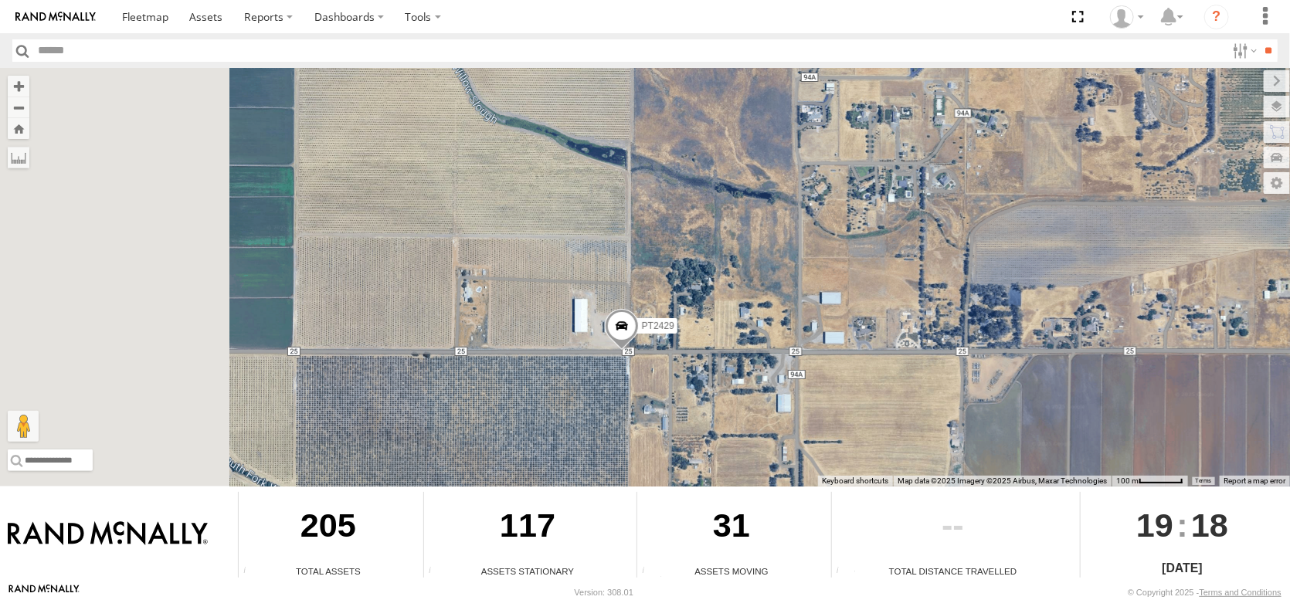
drag, startPoint x: 393, startPoint y: 322, endPoint x: 489, endPoint y: 406, distance: 127.6
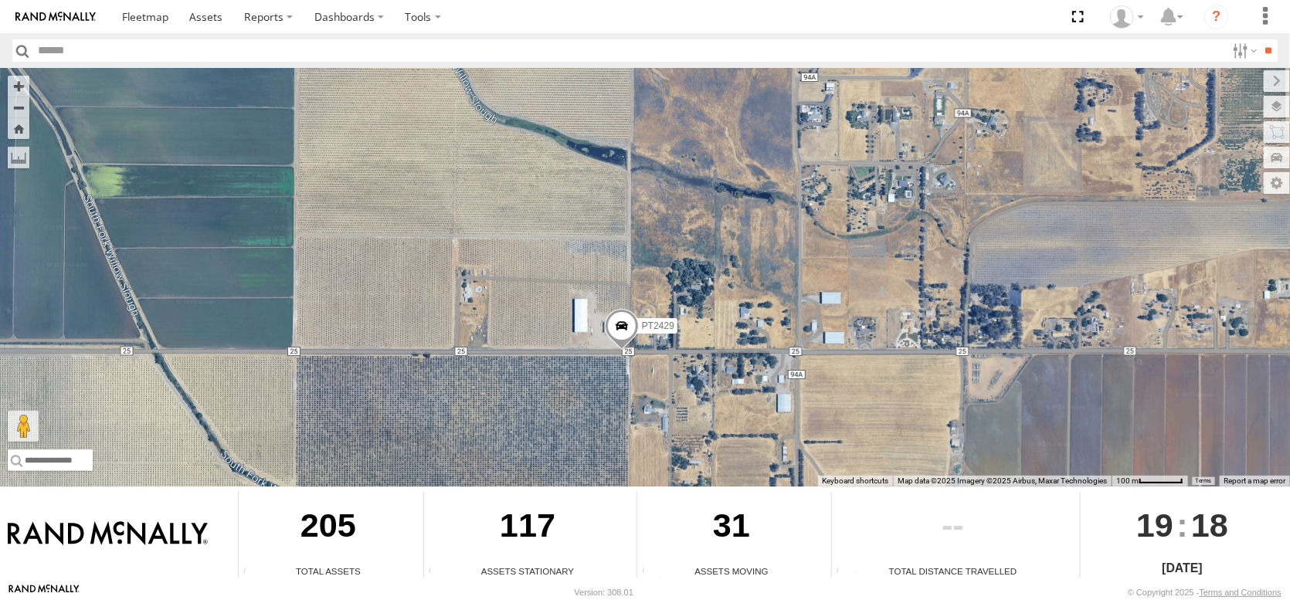
click at [490, 406] on div "FRONTLOADER JD344H AL2367 AL2262 PT2400 AL2327 PT2415 AL2332 PT2389 PT2436 AL23…" at bounding box center [645, 277] width 1290 height 419
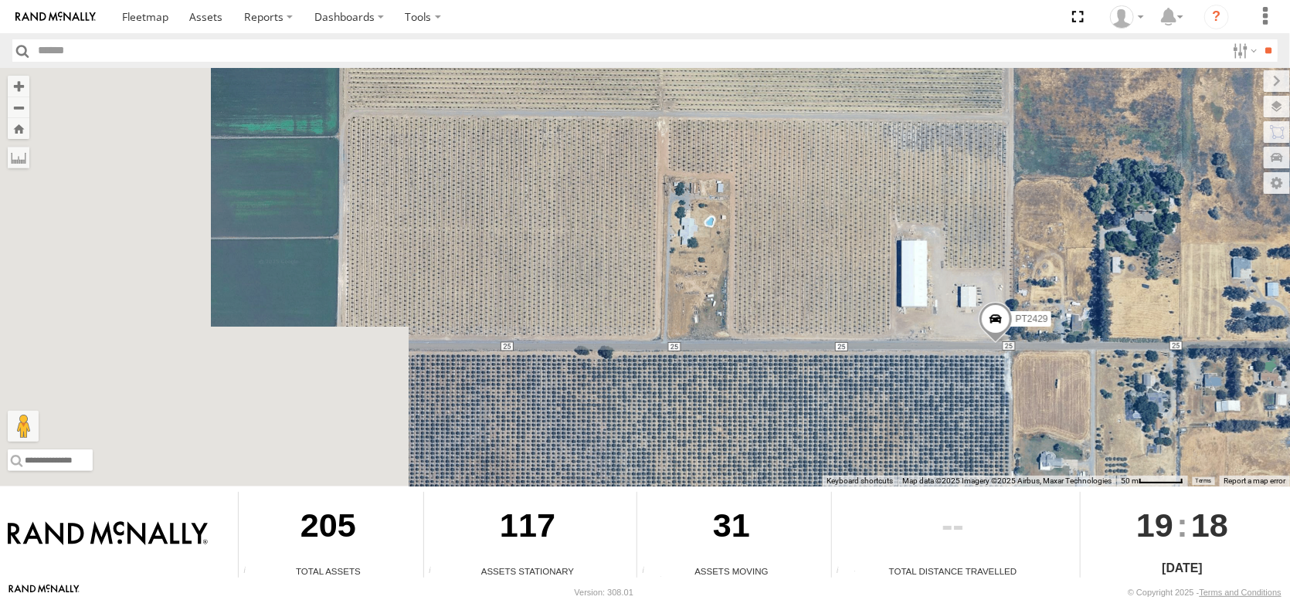
drag, startPoint x: 571, startPoint y: 358, endPoint x: 977, endPoint y: 335, distance: 406.3
click at [974, 335] on div "FRONTLOADER JD344H AL2367 AL2262 PT2400 AL2327 PT2415 AL2332 PT2389 PT2436 AL23…" at bounding box center [645, 277] width 1290 height 419
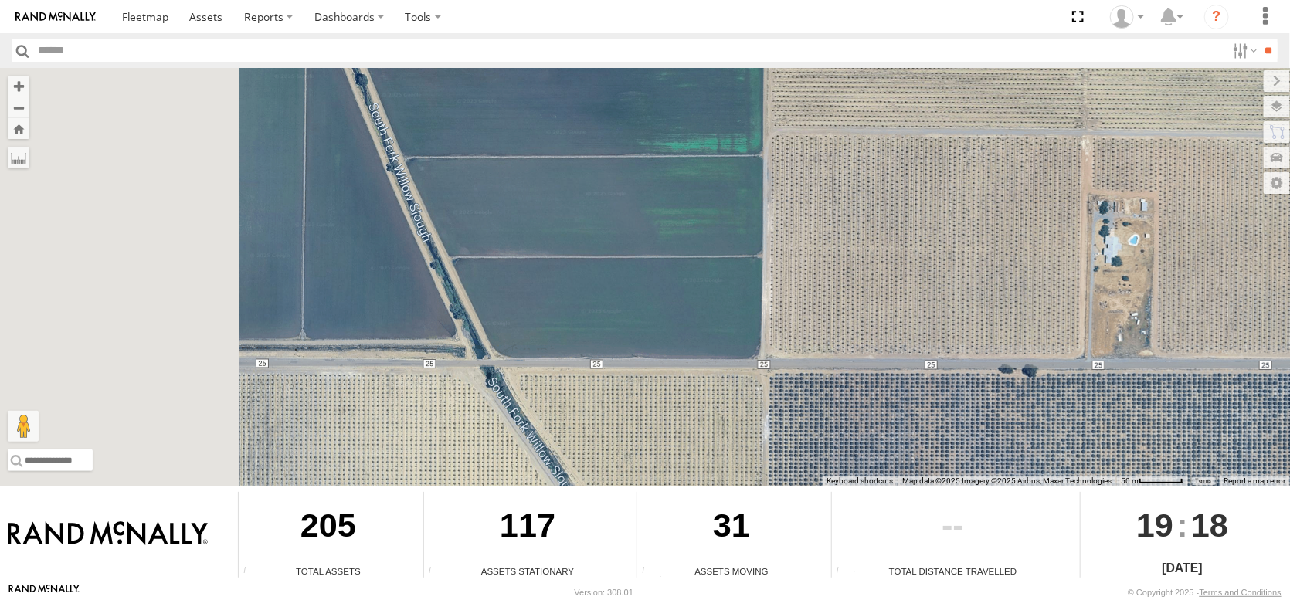
drag, startPoint x: 586, startPoint y: 326, endPoint x: 988, endPoint y: 342, distance: 401.4
click at [984, 341] on div "FRONTLOADER JD344H AL2367 AL2262 PT2400 AL2327 PT2415 AL2332 PT2389 PT2436 AL23…" at bounding box center [645, 277] width 1290 height 419
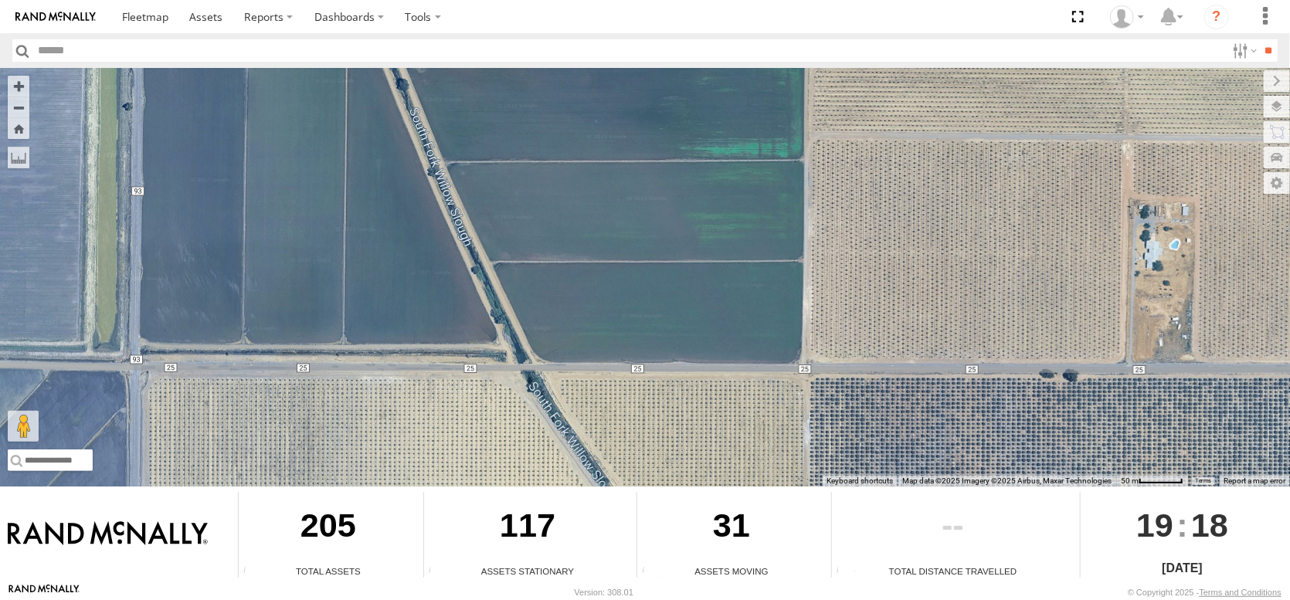
click at [662, 327] on div "FRONTLOADER JD344H AL2367 AL2262 PT2400 AL2327 PT2415 AL2332 PT2389 PT2436 AL23…" at bounding box center [645, 277] width 1290 height 419
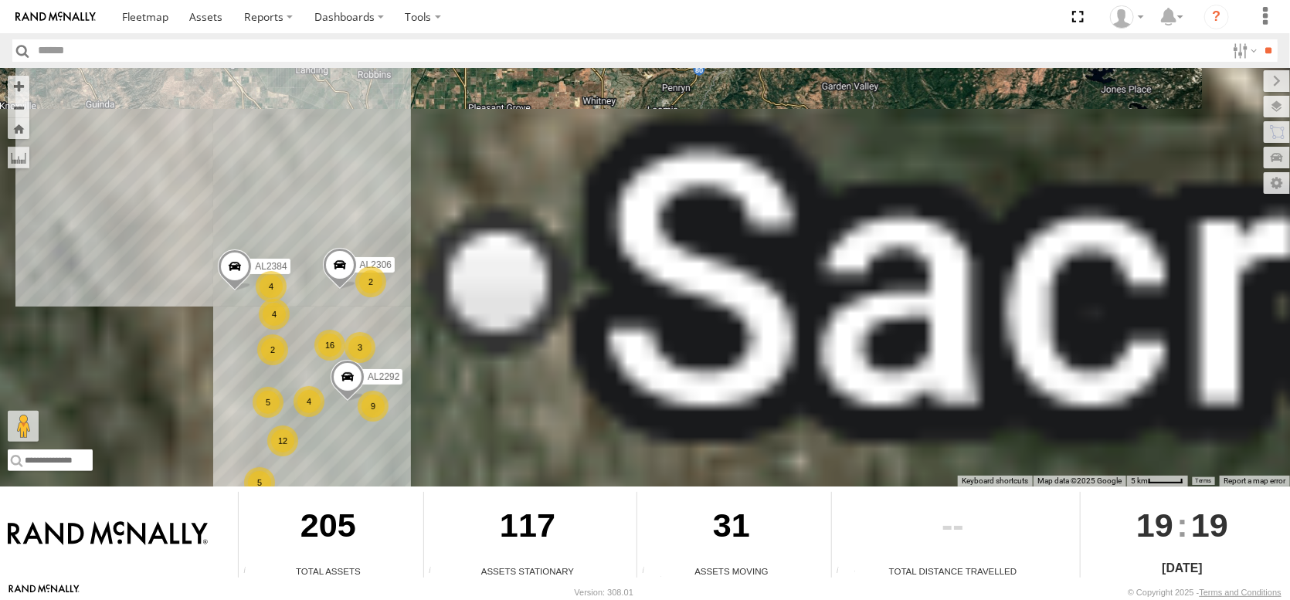
drag, startPoint x: 236, startPoint y: 236, endPoint x: 313, endPoint y: 456, distance: 233.1
click at [309, 463] on div "← Move left → Move right ↑ Move up ↓ Move down + Zoom in - Zoom out Home Jump l…" at bounding box center [645, 325] width 1290 height 515
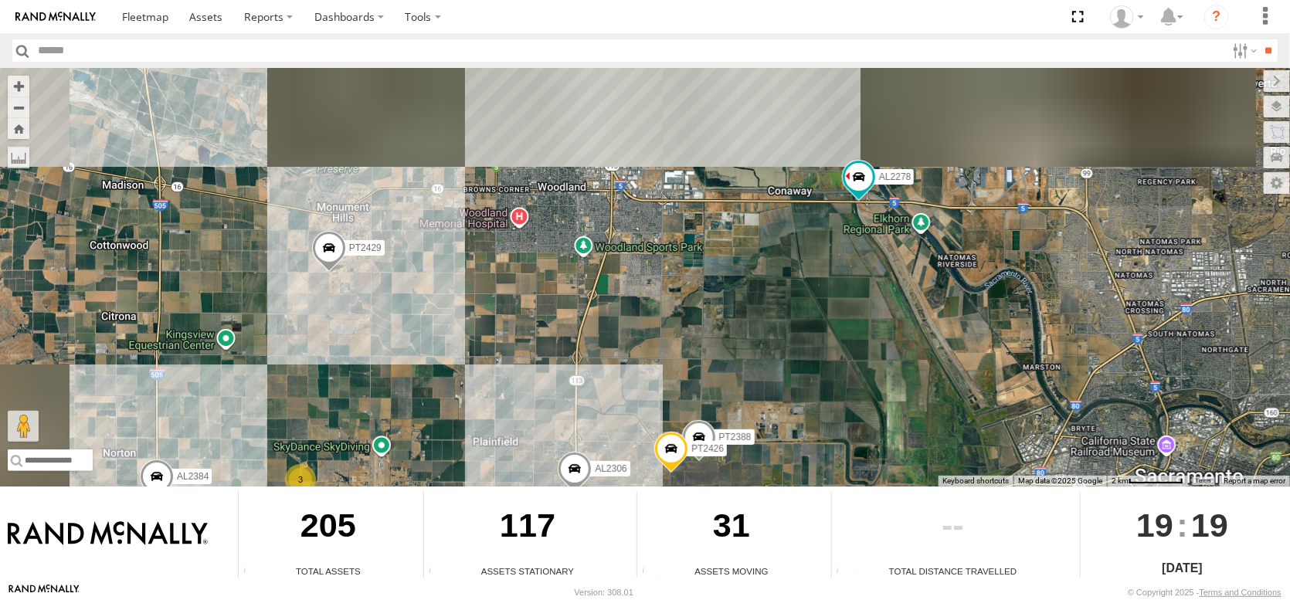
drag, startPoint x: 372, startPoint y: 168, endPoint x: 478, endPoint y: 438, distance: 290.4
click at [478, 442] on div "FRONTLOADER JD344H AL2292 AL2344 AL2306 AL2384 AL2339 AL2278 PT2429 AL2328 AL23…" at bounding box center [645, 277] width 1290 height 419
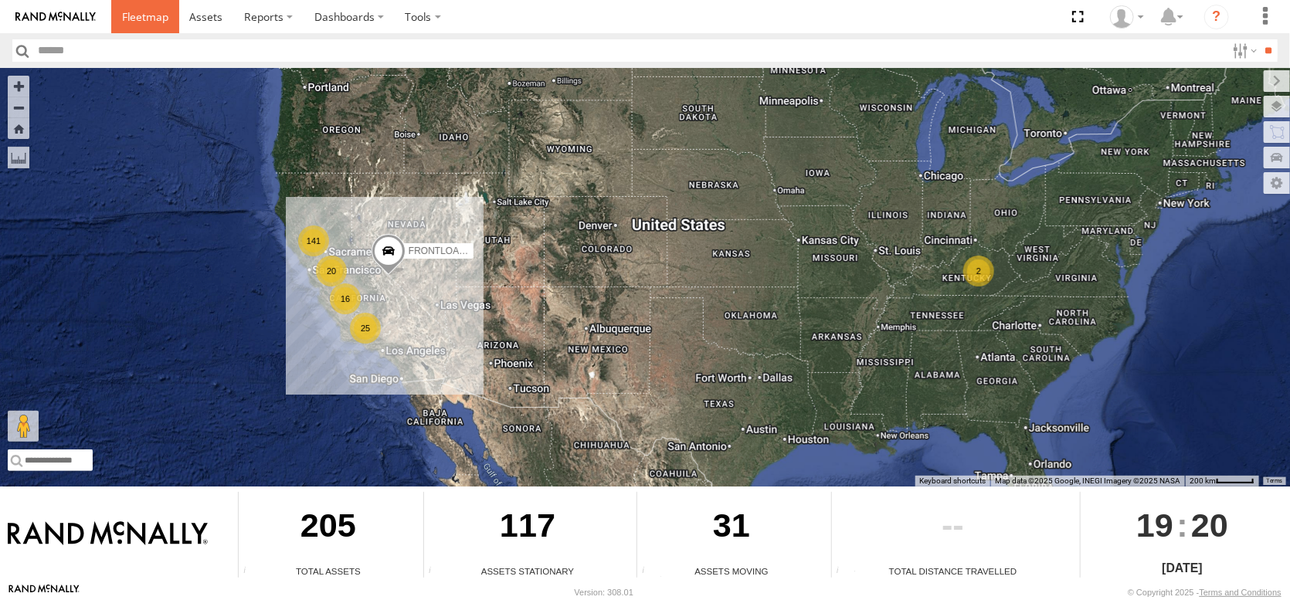
click at [168, 19] on span at bounding box center [145, 16] width 46 height 15
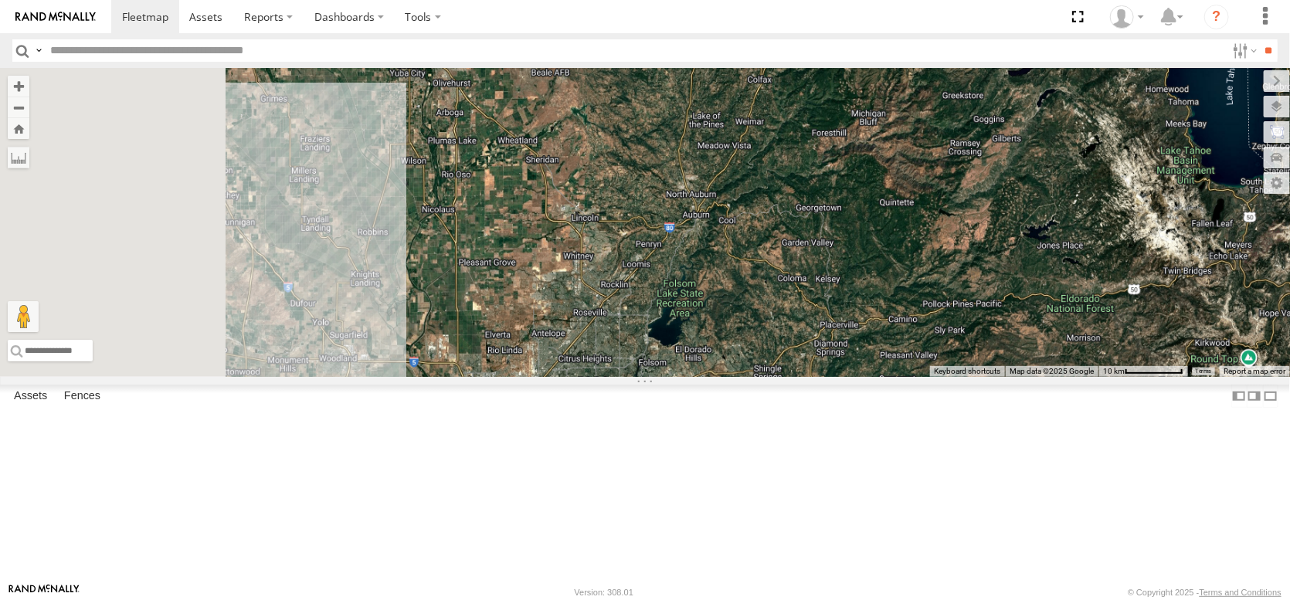
drag, startPoint x: 652, startPoint y: 370, endPoint x: 909, endPoint y: 308, distance: 263.9
click at [909, 308] on div "FRONTLOADER JD344H" at bounding box center [645, 222] width 1290 height 309
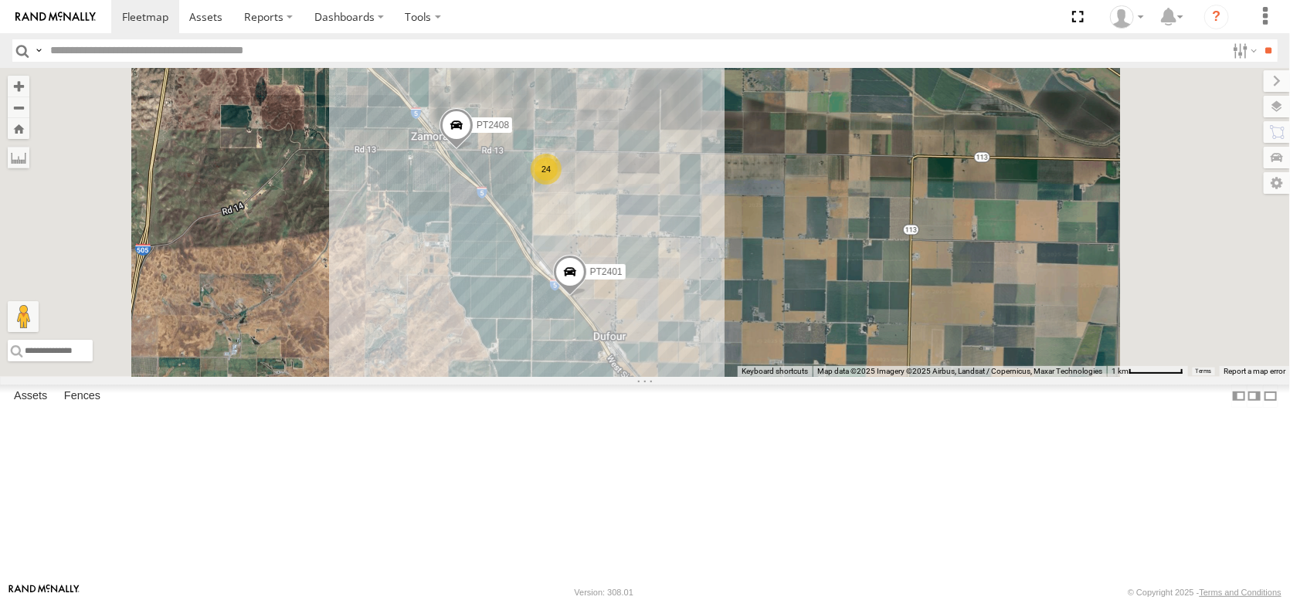
drag, startPoint x: 765, startPoint y: 192, endPoint x: 733, endPoint y: 338, distance: 149.6
click at [733, 338] on div "FRONTLOADER JD344H PT2415 AL2306 AL2298 AL2332 AL2339 PT2389 AL2278 PT2436 AL23…" at bounding box center [645, 222] width 1290 height 309
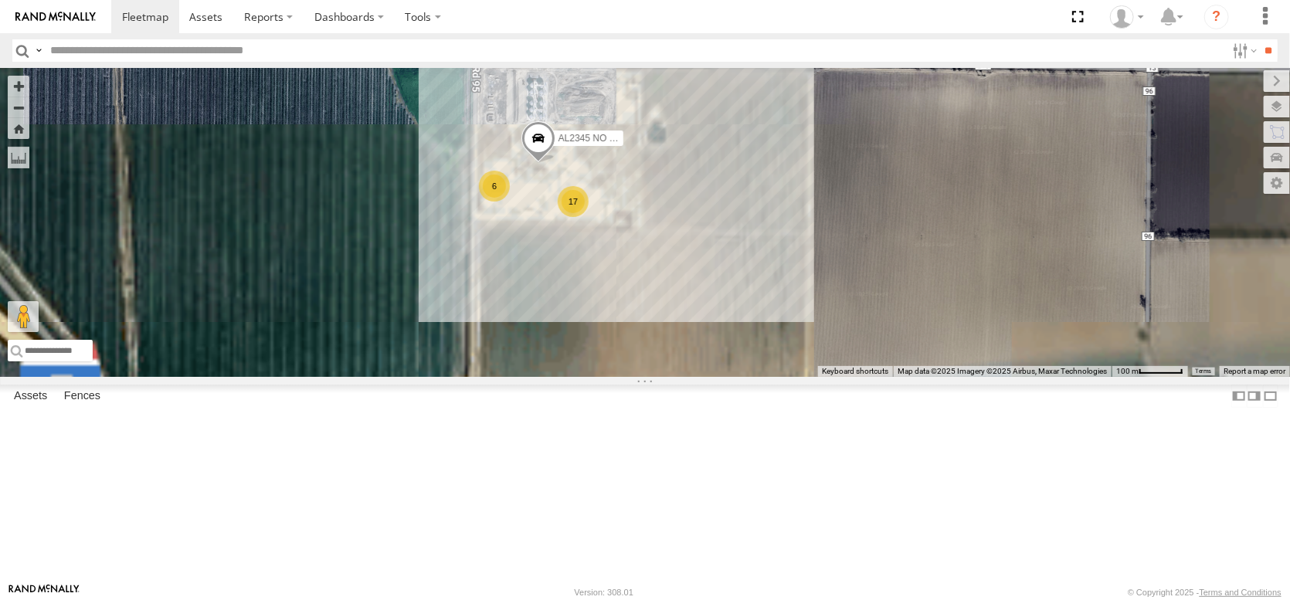
drag, startPoint x: 661, startPoint y: 488, endPoint x: 623, endPoint y: 240, distance: 250.9
click at [624, 256] on div "FRONTLOADER JD344H PT2415 AL2306 AL2298 AL2332 AL2339 PT2389 AL2278 PT2436 AL23…" at bounding box center [645, 222] width 1290 height 309
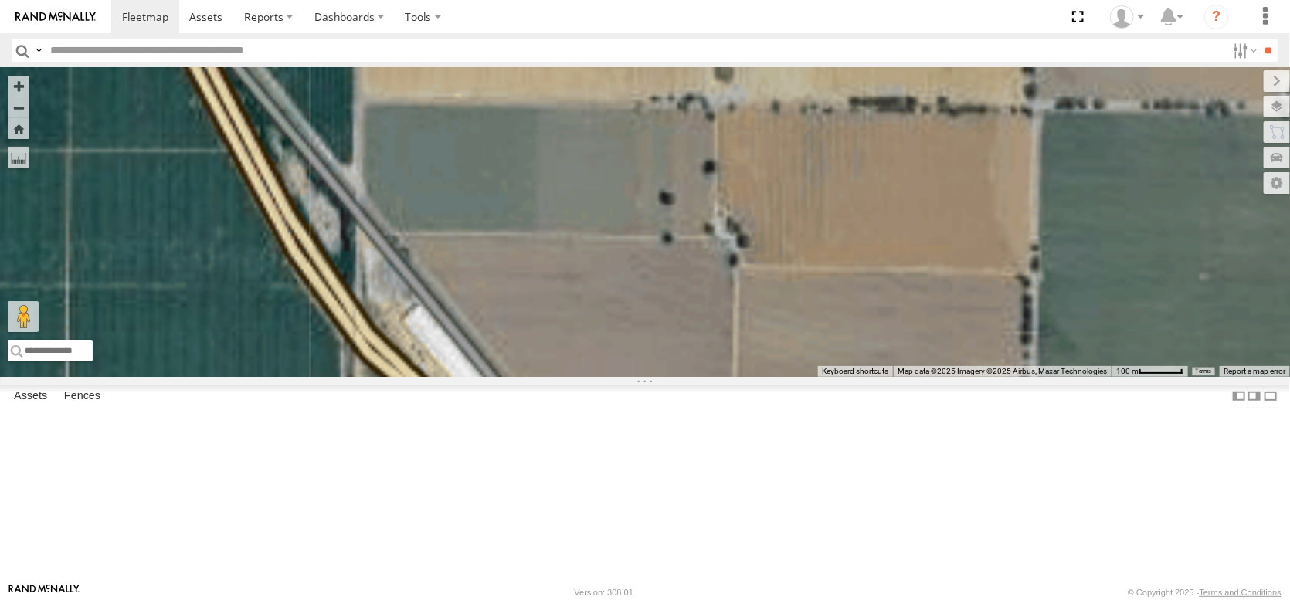
drag, startPoint x: 685, startPoint y: 322, endPoint x: 736, endPoint y: 253, distance: 86.7
click at [702, 292] on div "FRONTLOADER JD344H PT2415 AL2306 AL2298 AL2332 AL2339 PT2389 AL2278 PT2436 AL23…" at bounding box center [645, 222] width 1290 height 309
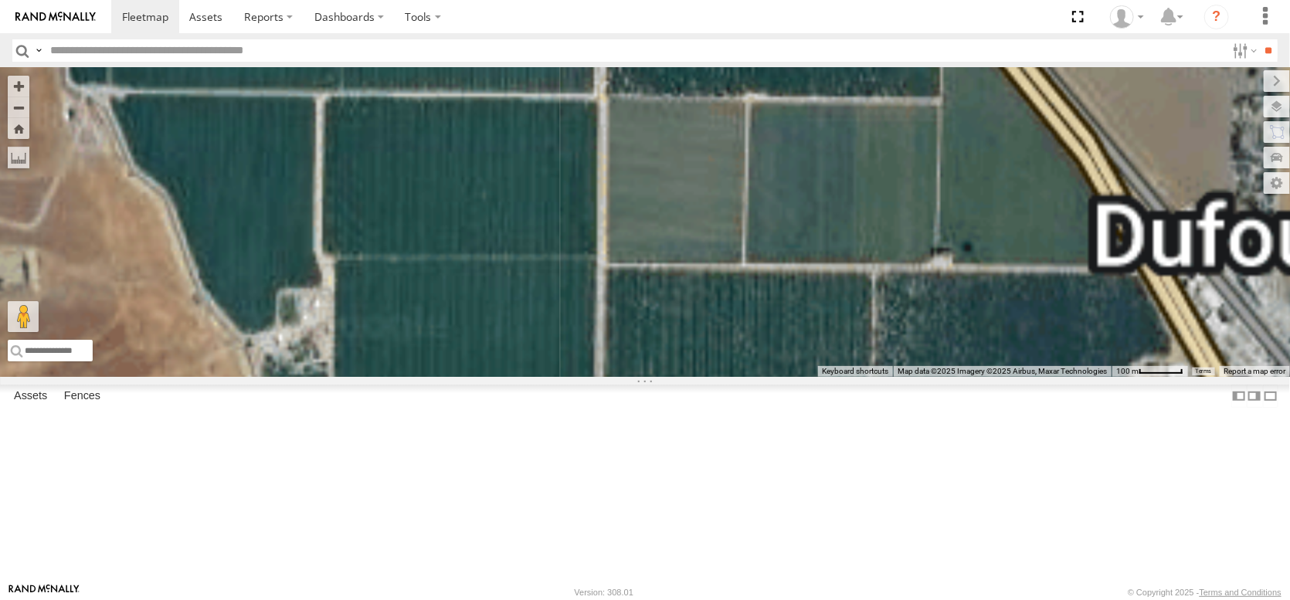
drag, startPoint x: 707, startPoint y: 468, endPoint x: 735, endPoint y: 251, distance: 218.9
click at [729, 268] on div "FRONTLOADER JD344H PT2415 AL2306 AL2298 AL2332 AL2339 PT2389 AL2278 PT2436 AL23…" at bounding box center [645, 222] width 1290 height 309
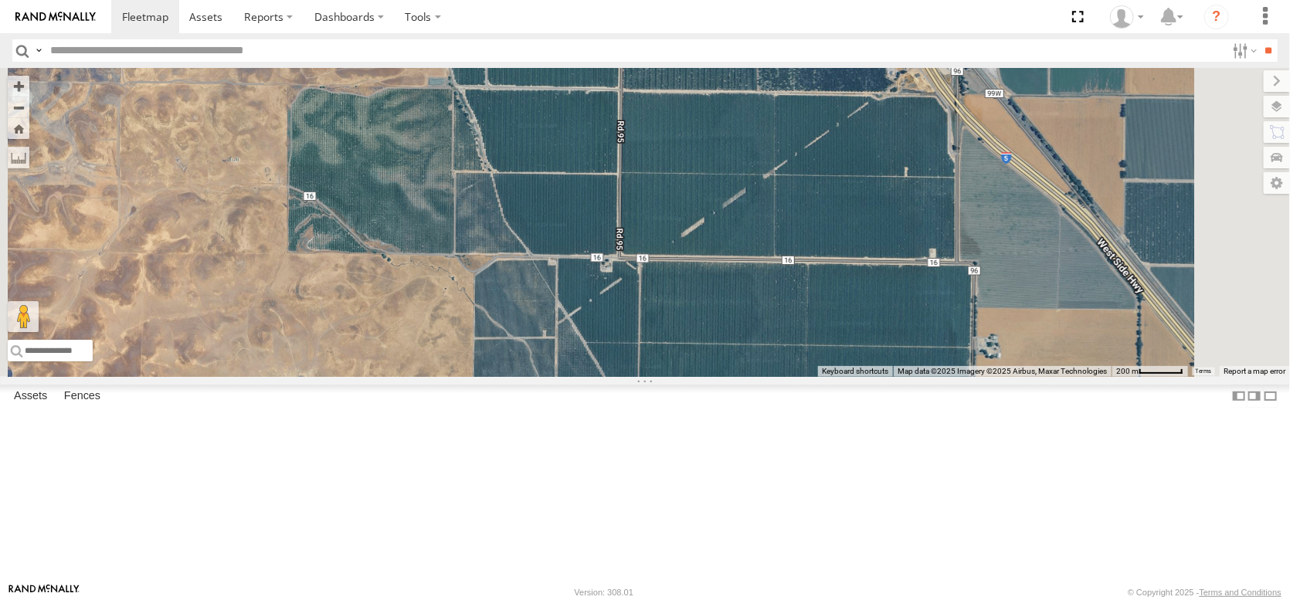
drag, startPoint x: 870, startPoint y: 312, endPoint x: 842, endPoint y: 435, distance: 126.0
click at [842, 377] on div "FRONTLOADER JD344H PT2415 AL2306 AL2298 AL2332 AL2339 PT2389 AL2278 PT2436 AL23…" at bounding box center [645, 222] width 1290 height 309
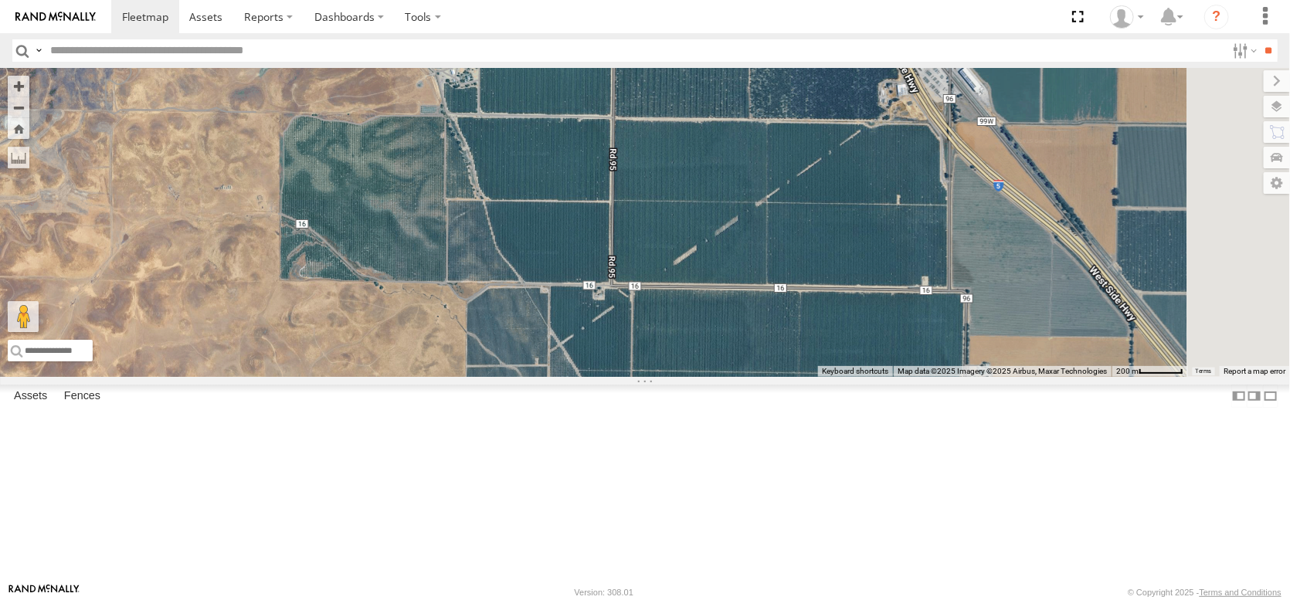
drag, startPoint x: 947, startPoint y: 397, endPoint x: 910, endPoint y: 264, distance: 138.0
click at [913, 273] on div "FRONTLOADER JD344H PT2415 AL2306 AL2298 AL2332 AL2339 PT2389 AL2278 PT2436 AL23…" at bounding box center [645, 222] width 1290 height 309
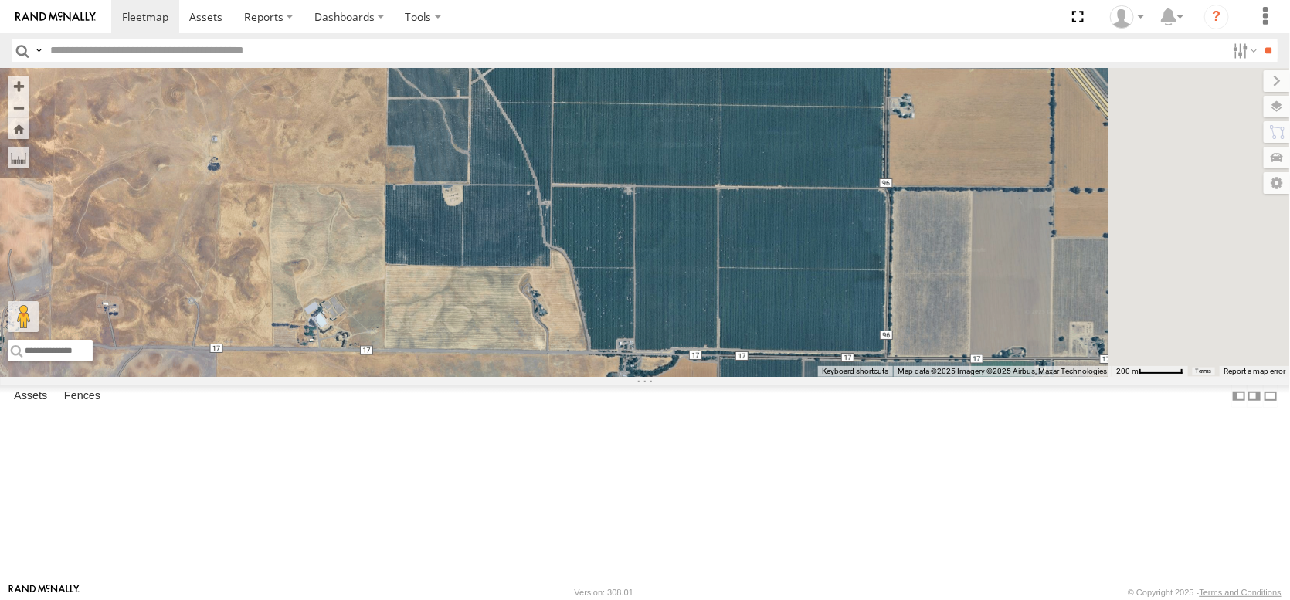
drag, startPoint x: 913, startPoint y: 340, endPoint x: 916, endPoint y: 573, distance: 232.6
click at [916, 377] on div "FRONTLOADER JD344H PT2415 AL2306 AL2298 AL2332 AL2339 PT2389 AL2278 PT2436 AL23…" at bounding box center [645, 222] width 1290 height 309
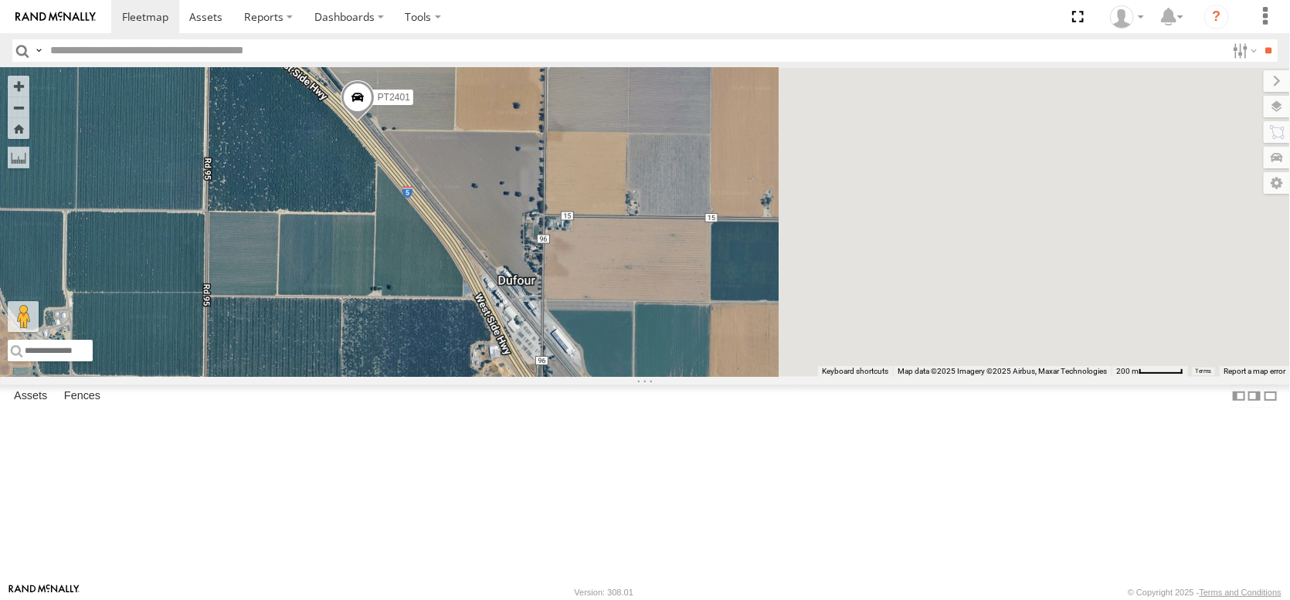
drag, startPoint x: 1051, startPoint y: 335, endPoint x: 535, endPoint y: 210, distance: 530.2
click at [541, 214] on div "FRONTLOADER JD344H PT2415 AL2306 AL2298 AL2332 AL2339 PT2389 AL2278 PT2436 AL23…" at bounding box center [645, 222] width 1290 height 309
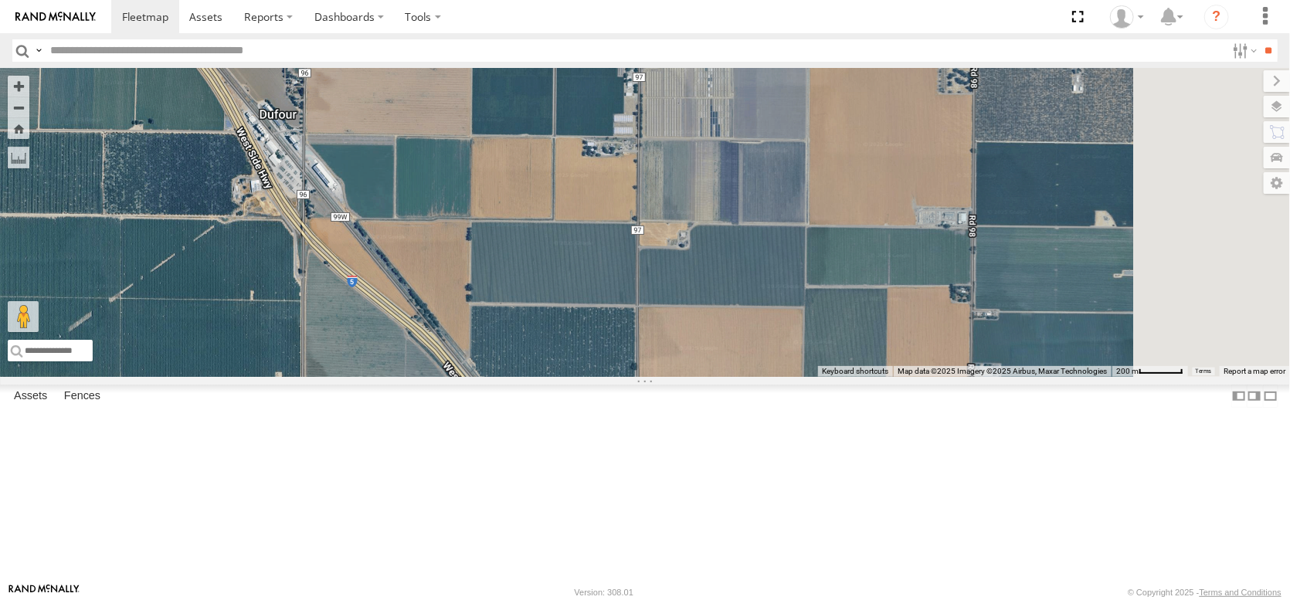
drag, startPoint x: 709, startPoint y: 209, endPoint x: 773, endPoint y: 179, distance: 70.2
click at [756, 185] on div "FRONTLOADER JD344H PT2415 AL2306 AL2298 AL2332 AL2339 PT2389 AL2278 PT2436 AL23…" at bounding box center [645, 222] width 1290 height 309
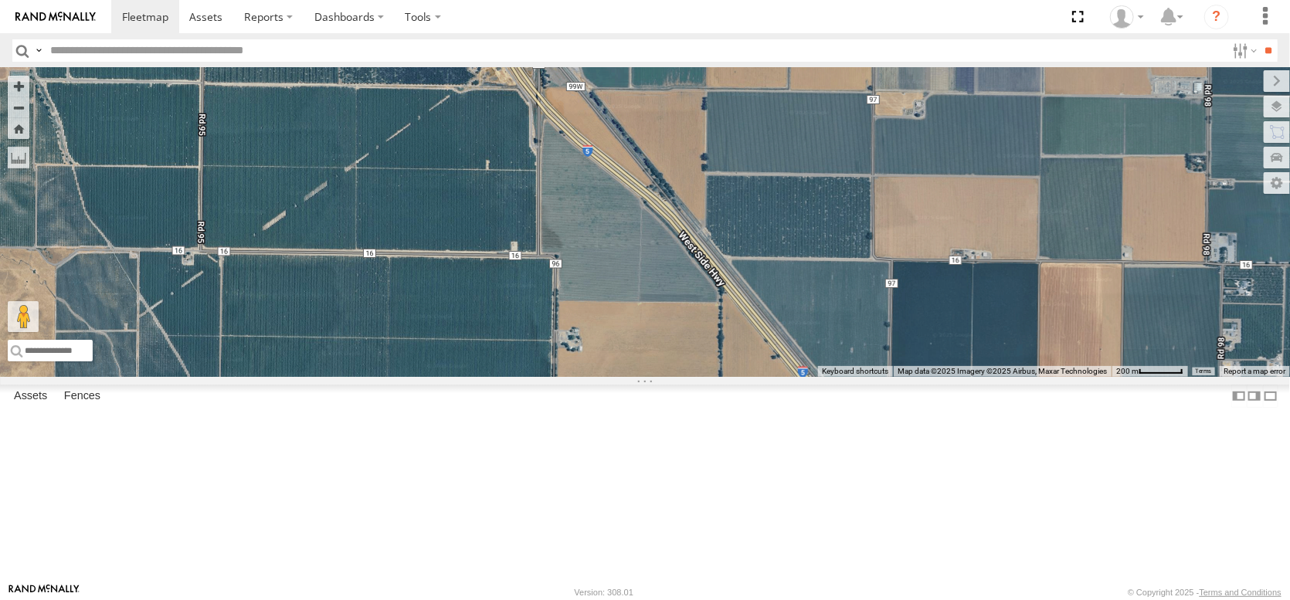
drag, startPoint x: 907, startPoint y: 386, endPoint x: 756, endPoint y: 153, distance: 278.2
click at [756, 153] on div "FRONTLOADER JD344H PT2415 AL2306 AL2298 AL2332 AL2339 PT2389 AL2278 PT2436 AL23…" at bounding box center [645, 222] width 1290 height 309
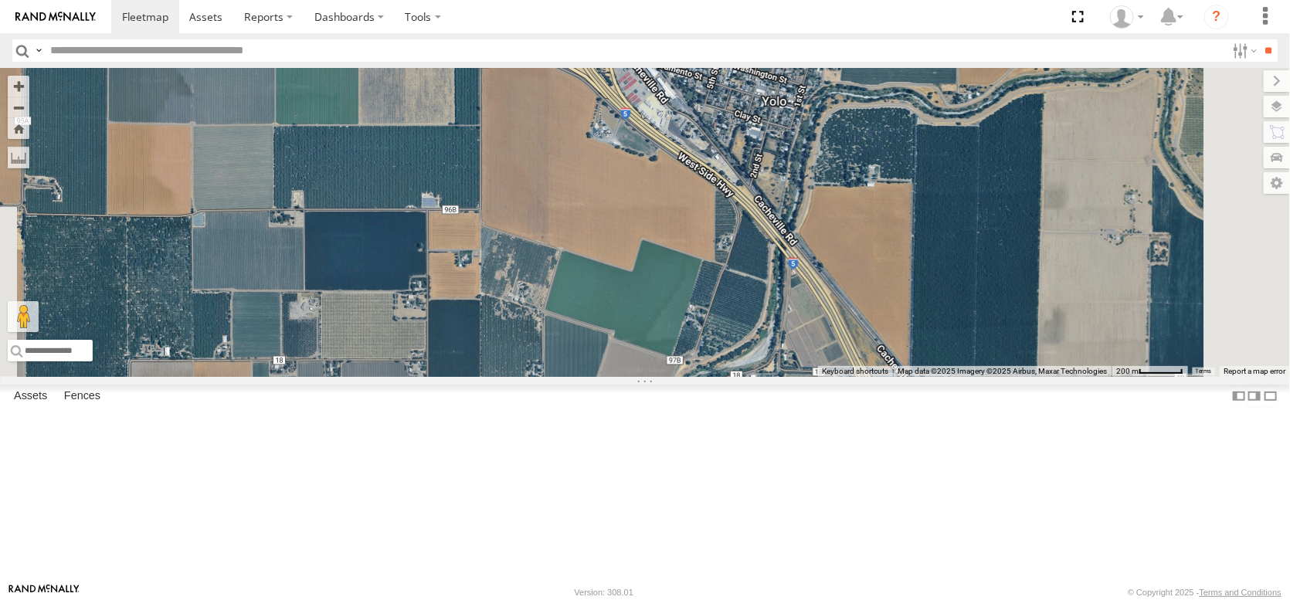
drag, startPoint x: 839, startPoint y: 401, endPoint x: 671, endPoint y: 205, distance: 258.6
click at [671, 206] on div "FRONTLOADER JD344H PT2415 AL2306 AL2298 AL2332 AL2339 PT2389 AL2278 PT2436 AL23…" at bounding box center [645, 222] width 1290 height 309
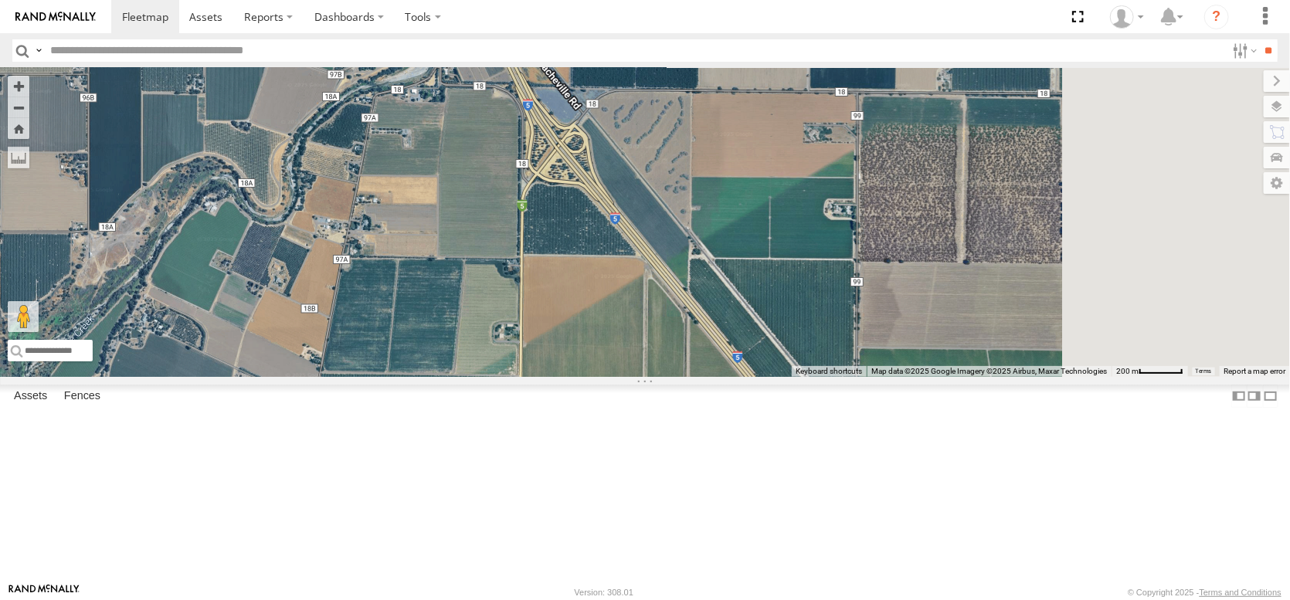
drag, startPoint x: 954, startPoint y: 295, endPoint x: 725, endPoint y: 334, distance: 232.7
click at [725, 334] on div "FRONTLOADER JD344H PT2415 AL2306 AL2298 AL2332 AL2339 PT2389 AL2278 PT2436 AL23…" at bounding box center [645, 222] width 1290 height 309
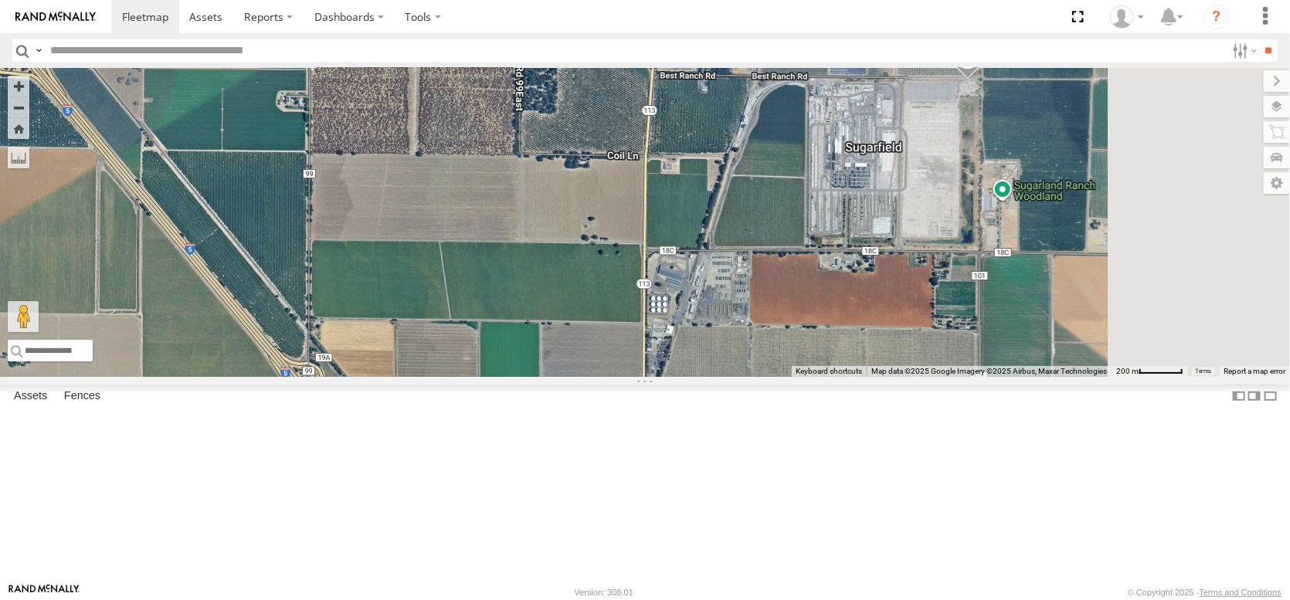
drag, startPoint x: 933, startPoint y: 319, endPoint x: 552, endPoint y: 165, distance: 410.1
click at [551, 169] on div "FRONTLOADER JD344H PT2415 AL2306 AL2298 AL2332 AL2339 PT2389 AL2278 PT2436 AL23…" at bounding box center [645, 222] width 1290 height 309
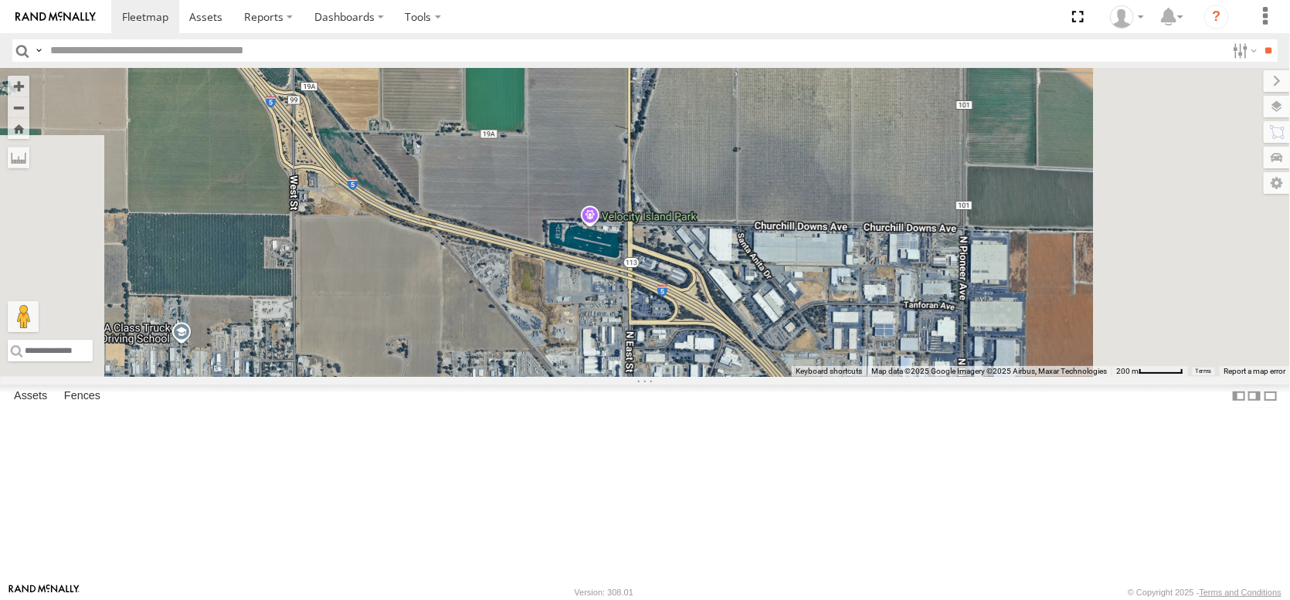
drag, startPoint x: 796, startPoint y: 407, endPoint x: 807, endPoint y: 165, distance: 242.1
click at [789, 164] on div "FRONTLOADER JD344H PT2415 AL2306 AL2298 AL2332 AL2339 PT2389 AL2278 PT2436 AL23…" at bounding box center [645, 222] width 1290 height 309
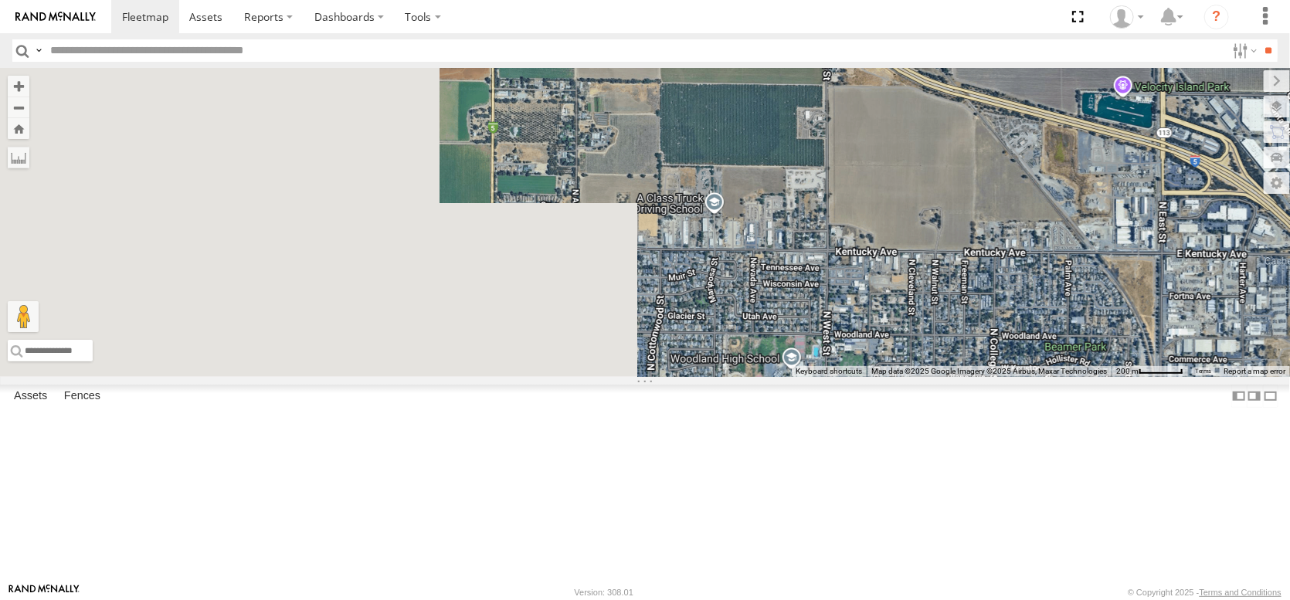
drag, startPoint x: 640, startPoint y: 401, endPoint x: 1214, endPoint y: 423, distance: 574.5
click at [1208, 377] on div "FRONTLOADER JD344H PT2415 AL2306 AL2298 AL2332 AL2339 PT2389 AL2278 PT2436 AL23…" at bounding box center [645, 222] width 1290 height 309
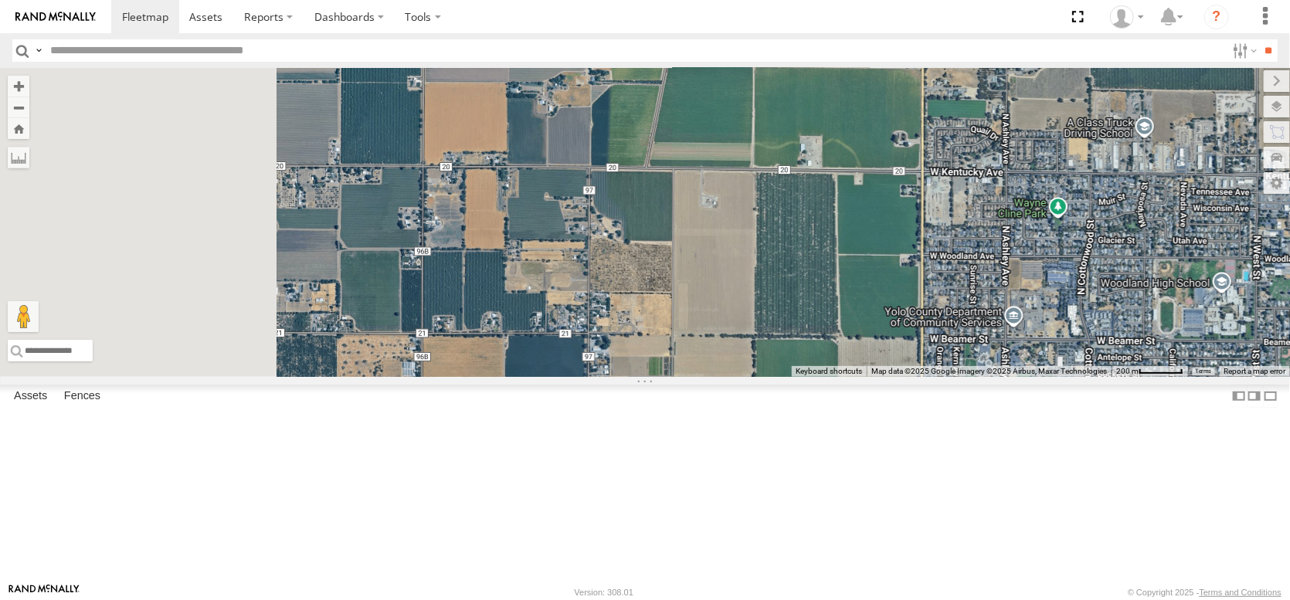
drag, startPoint x: 788, startPoint y: 399, endPoint x: 1289, endPoint y: 270, distance: 517.1
click at [1289, 270] on div "FRONTLOADER JD344H PT2415 AL2306 AL2298 AL2332 AL2339 PT2389 AL2278 PT2436 AL23…" at bounding box center [645, 222] width 1290 height 309
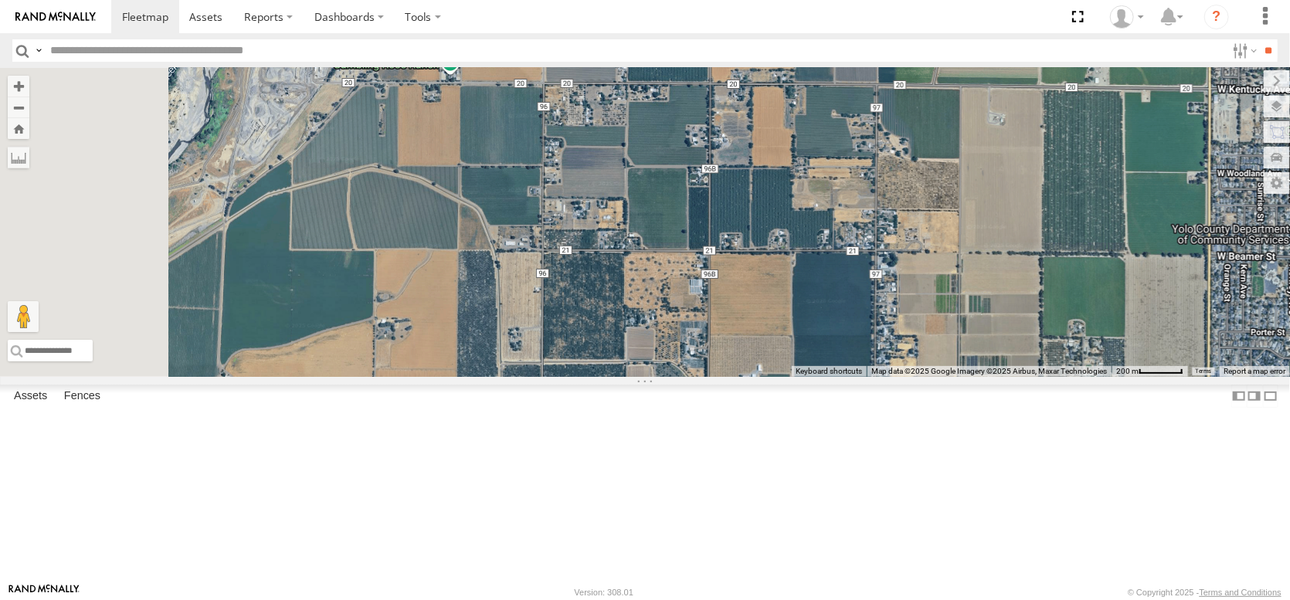
drag, startPoint x: 794, startPoint y: 386, endPoint x: 1044, endPoint y: 367, distance: 250.3
click at [1044, 367] on div "FRONTLOADER JD344H PT2415 AL2306 AL2298 AL2332 AL2339 PT2389 AL2278 PT2436 AL23…" at bounding box center [645, 222] width 1290 height 309
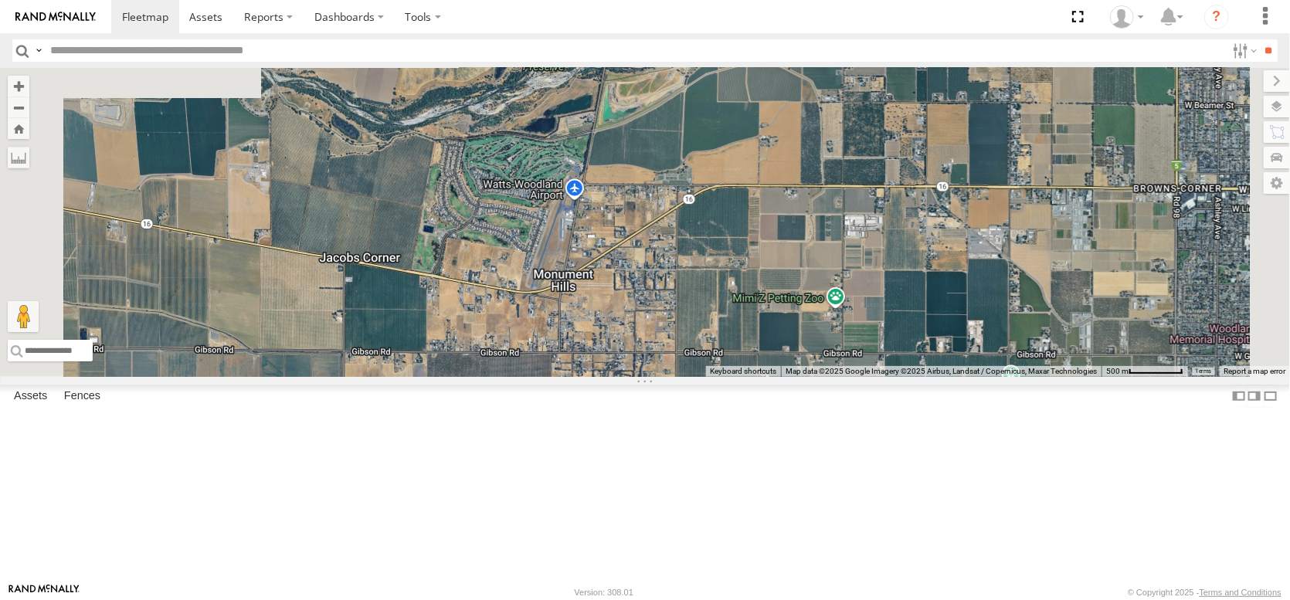
click at [796, 345] on div "FRONTLOADER JD344H PT2415 AL2306 AL2298 AL2332 AL2339 PT2389 AL2278 PT2436 AL23…" at bounding box center [645, 222] width 1290 height 309
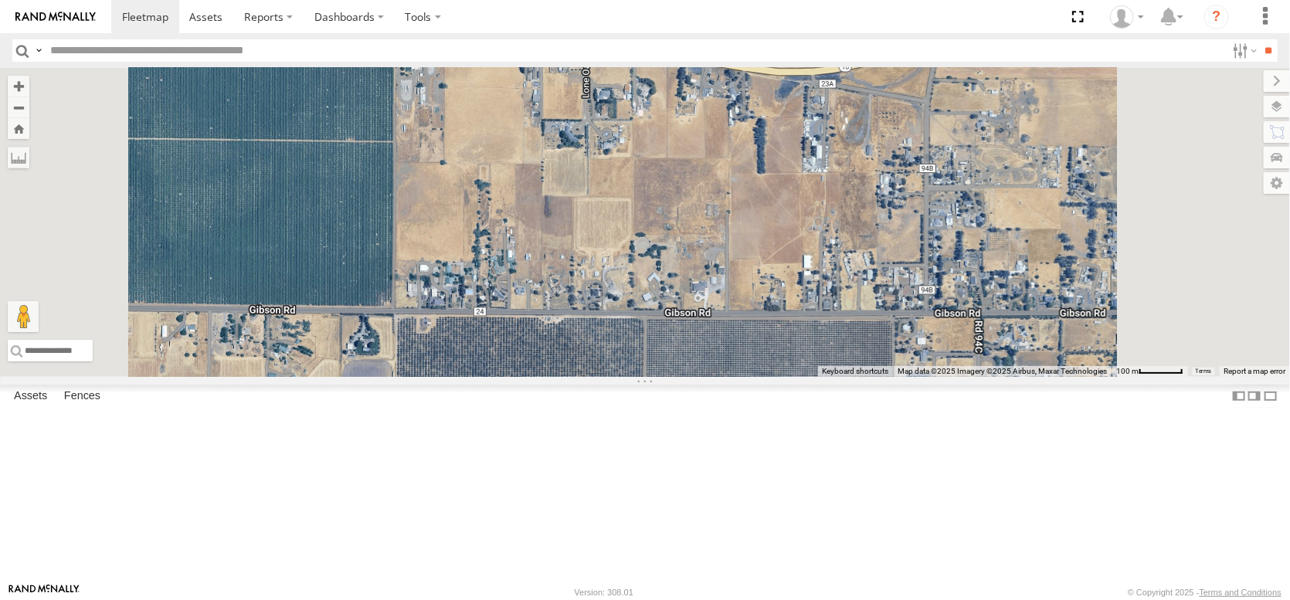
drag, startPoint x: 669, startPoint y: 484, endPoint x: 660, endPoint y: 305, distance: 179.5
click at [660, 307] on div "FRONTLOADER JD344H PT2415 AL2306 AL2298 AL2332 AL2339 PT2389 AL2278 PT2436 AL23…" at bounding box center [645, 222] width 1290 height 309
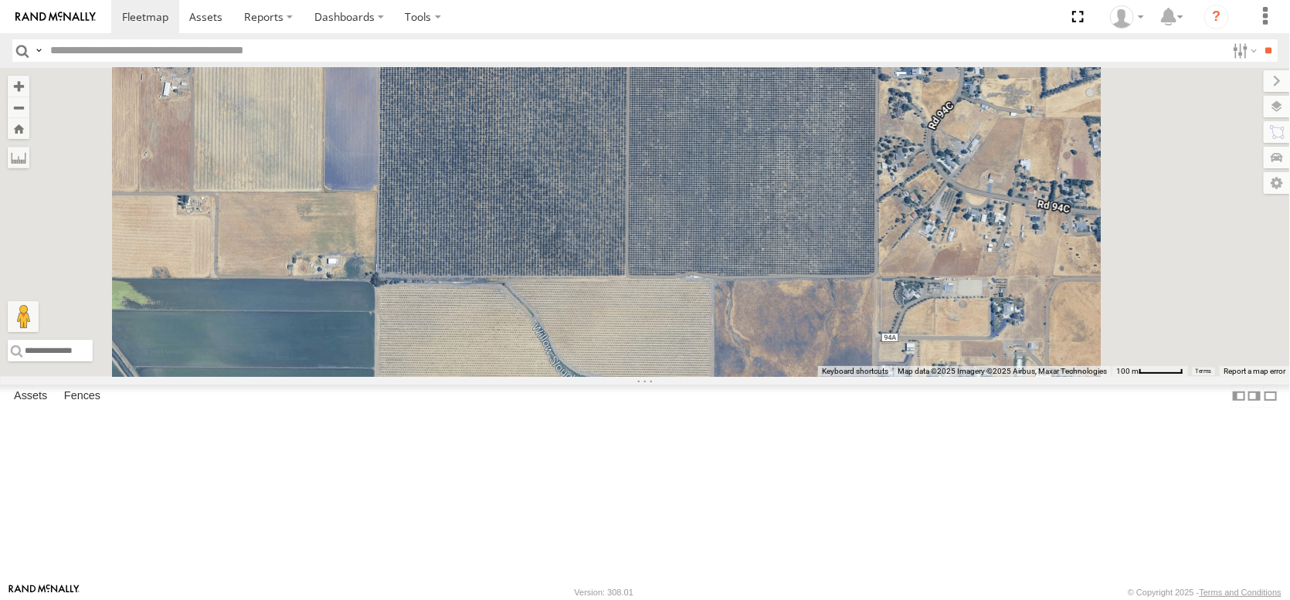
drag, startPoint x: 760, startPoint y: 380, endPoint x: 751, endPoint y: 236, distance: 144.7
click at [751, 236] on div "FRONTLOADER JD344H PT2415 AL2306 AL2298 AL2332 AL2339 PT2389 AL2278 PT2436 AL23…" at bounding box center [645, 222] width 1290 height 309
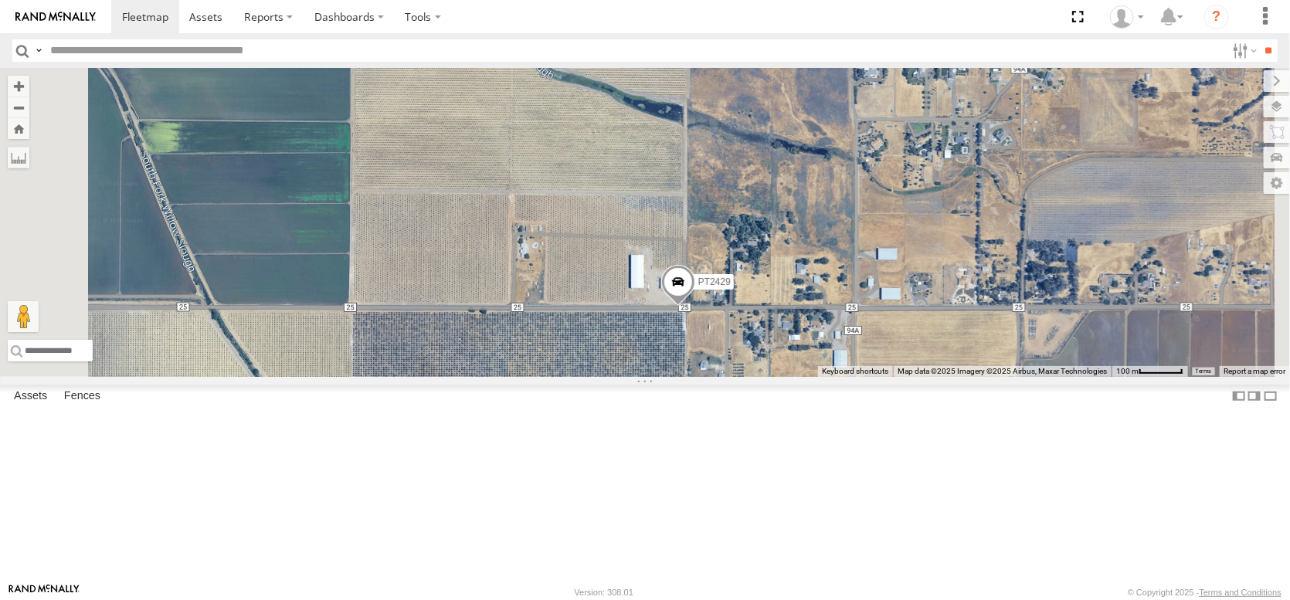
drag, startPoint x: 868, startPoint y: 410, endPoint x: 811, endPoint y: 411, distance: 56.4
click at [811, 377] on div "FRONTLOADER JD344H PT2415 AL2306 AL2298 AL2332 AL2339 PT2389 AL2278 PT2436 AL23…" at bounding box center [645, 222] width 1290 height 309
